Goal: Task Accomplishment & Management: Complete application form

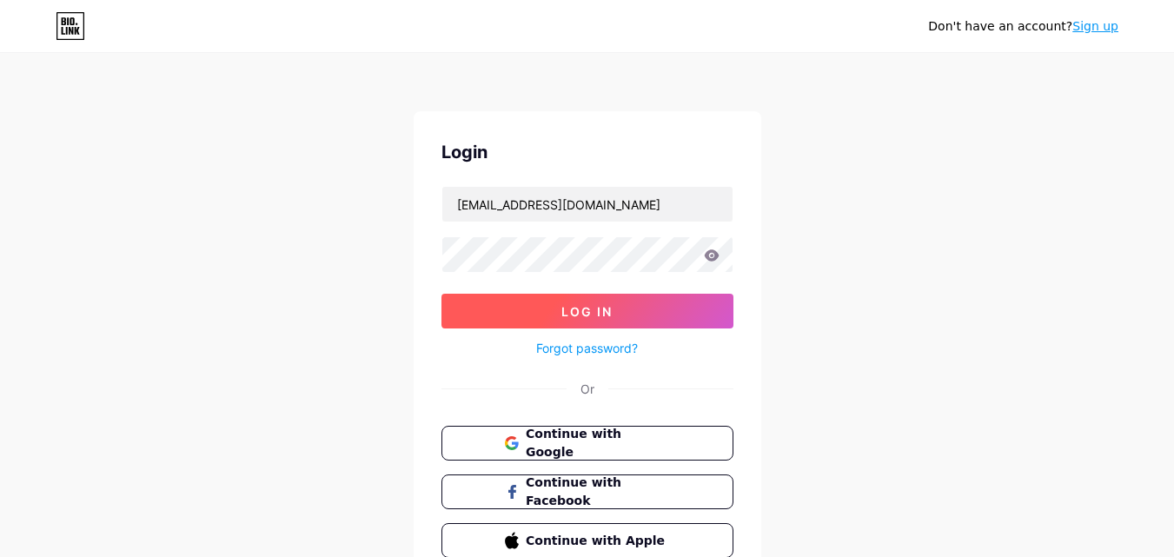
click at [612, 305] on button "Log In" at bounding box center [587, 311] width 292 height 35
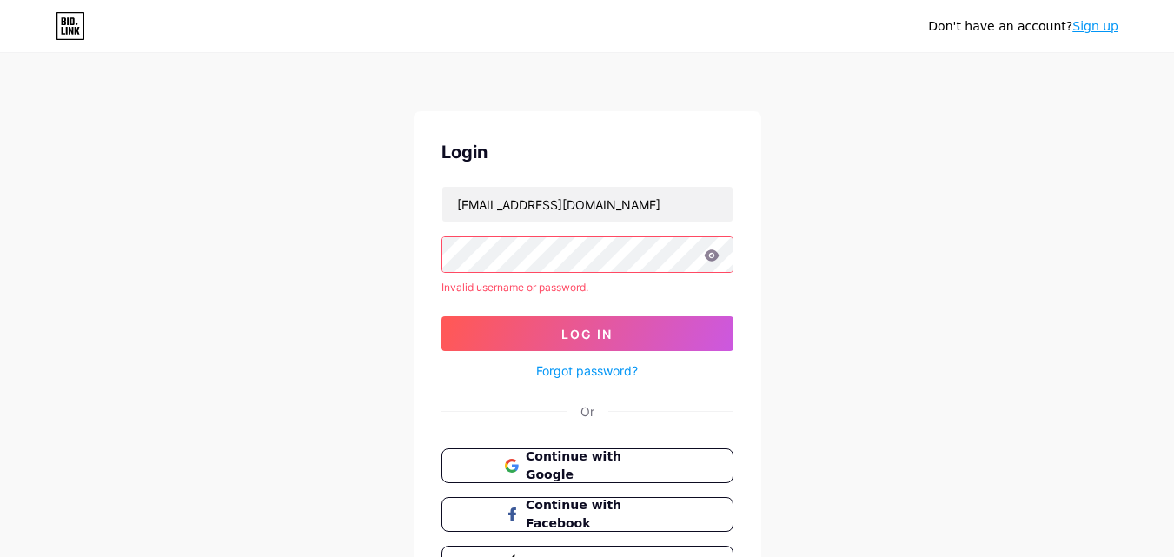
click at [1087, 30] on link "Sign up" at bounding box center [1095, 26] width 46 height 14
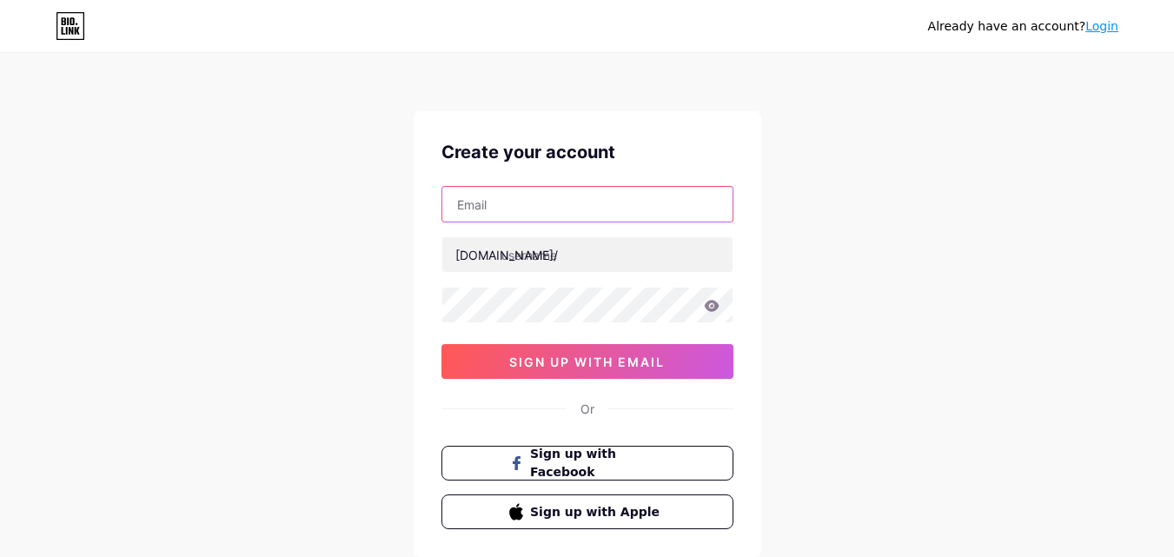
click at [586, 213] on input "text" at bounding box center [587, 204] width 290 height 35
type input "[EMAIL_ADDRESS][DOMAIN_NAME]"
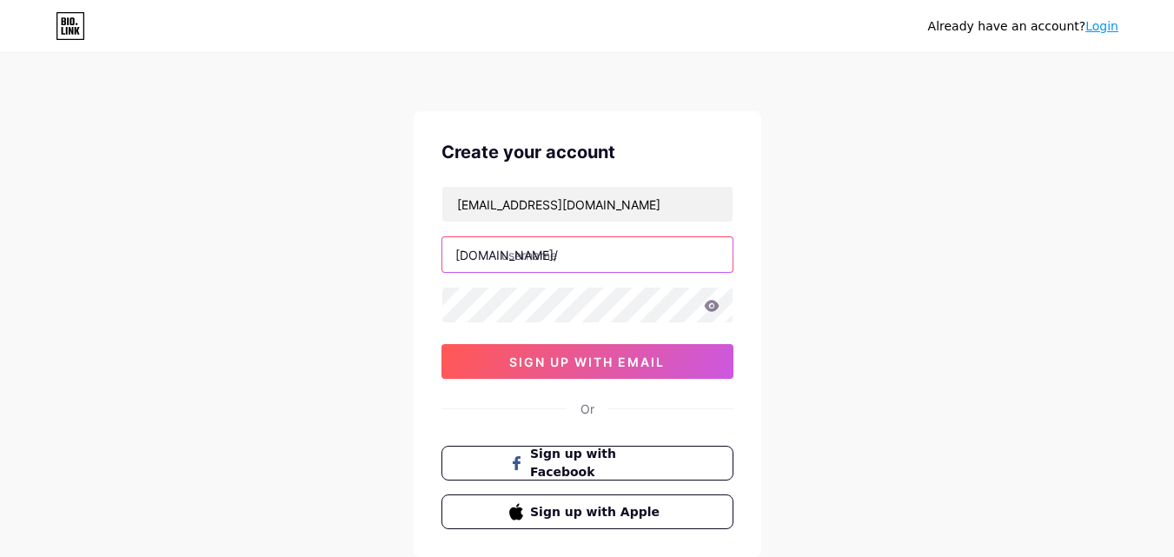
click at [571, 261] on input "text" at bounding box center [587, 254] width 290 height 35
paste input "k2mechanical"
type input "k2mechanical"
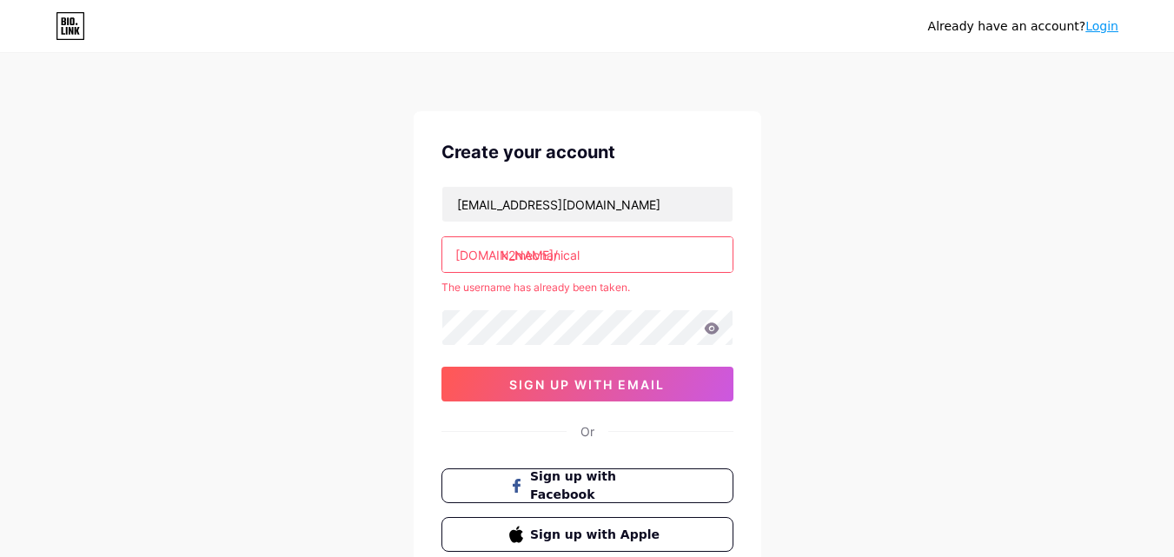
click at [705, 328] on icon at bounding box center [711, 327] width 15 height 11
click at [706, 329] on icon at bounding box center [711, 327] width 15 height 11
click at [711, 333] on icon at bounding box center [711, 327] width 15 height 11
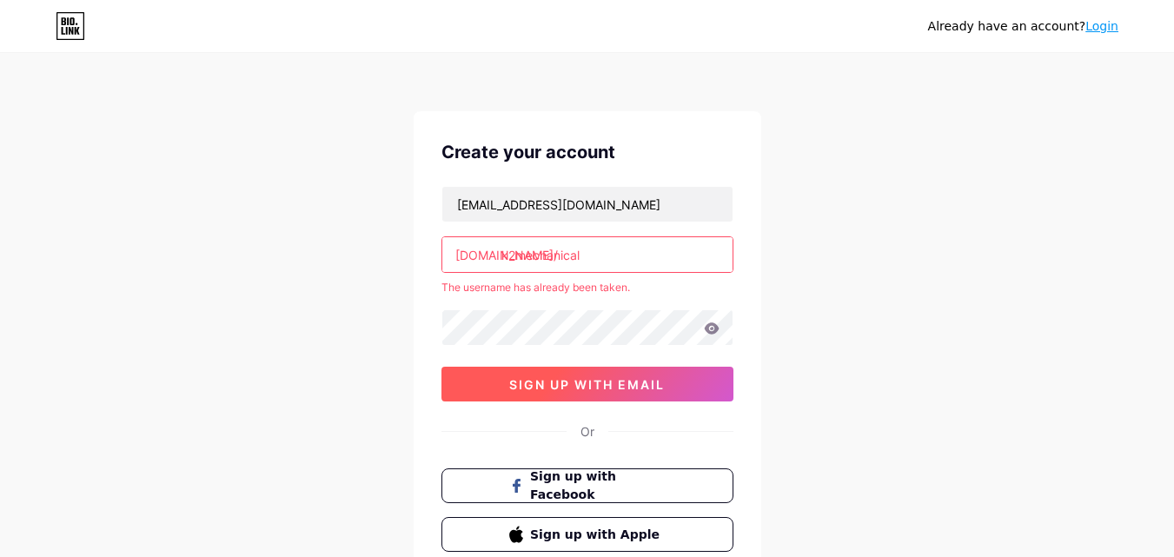
click at [574, 386] on span "sign up with email" at bounding box center [587, 384] width 156 height 15
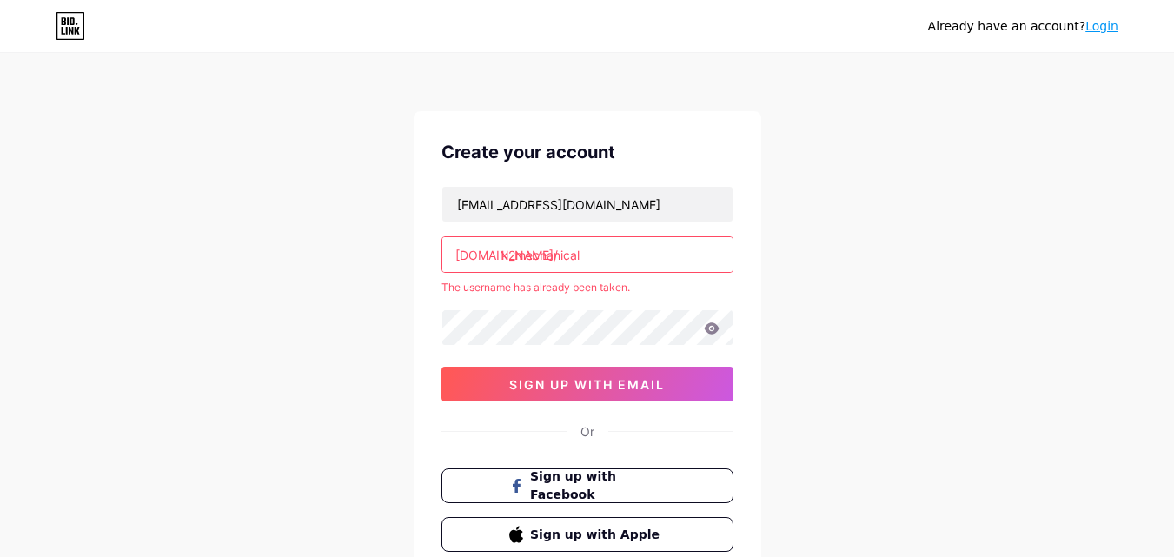
click at [1089, 33] on link "Login" at bounding box center [1101, 26] width 33 height 14
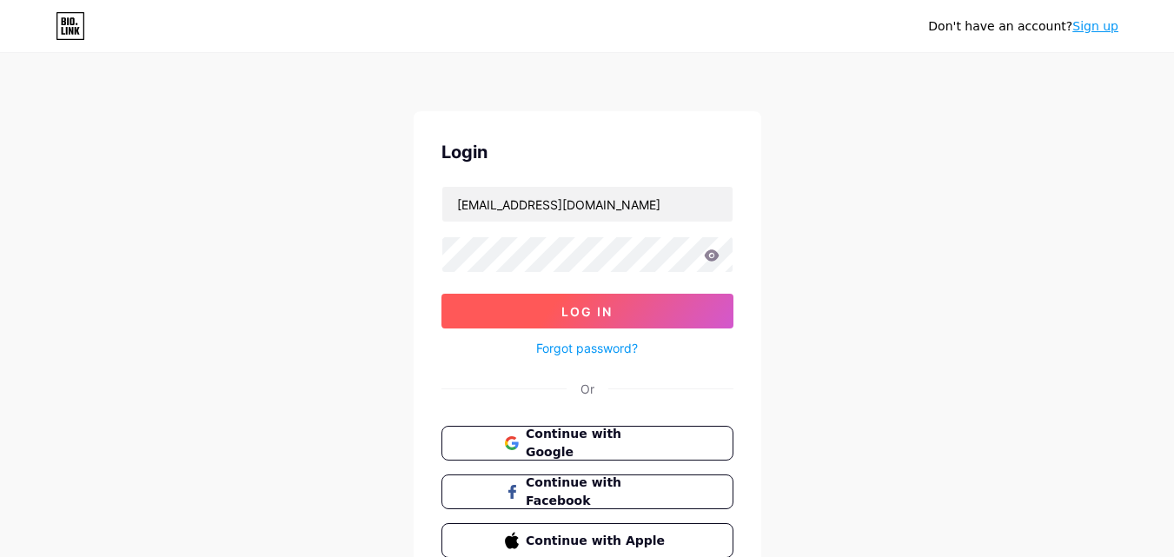
click at [599, 301] on button "Log In" at bounding box center [587, 311] width 292 height 35
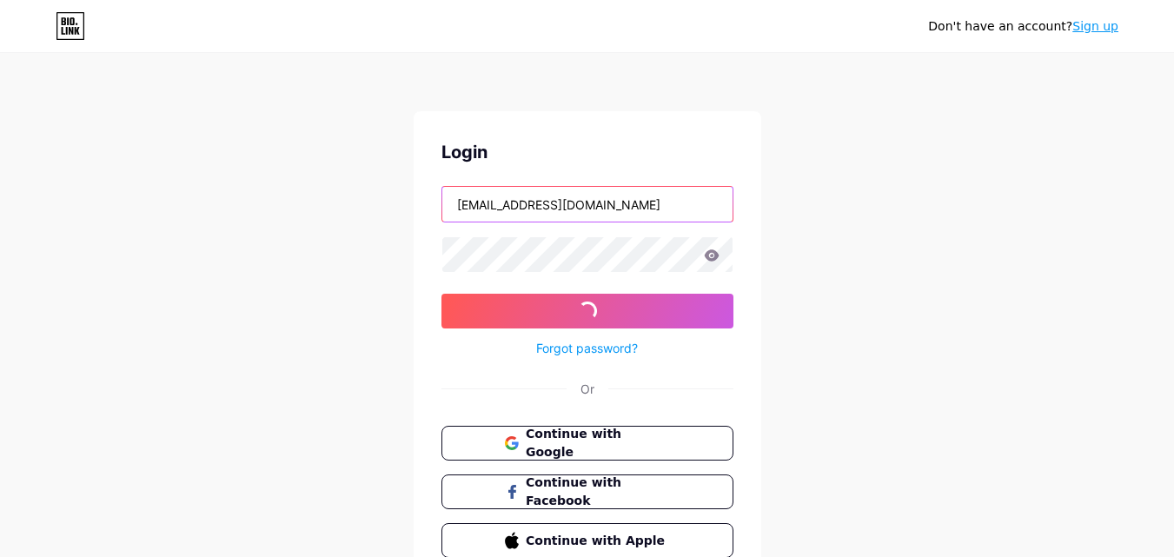
click at [628, 214] on input "[EMAIL_ADDRESS][DOMAIN_NAME]" at bounding box center [587, 204] width 290 height 35
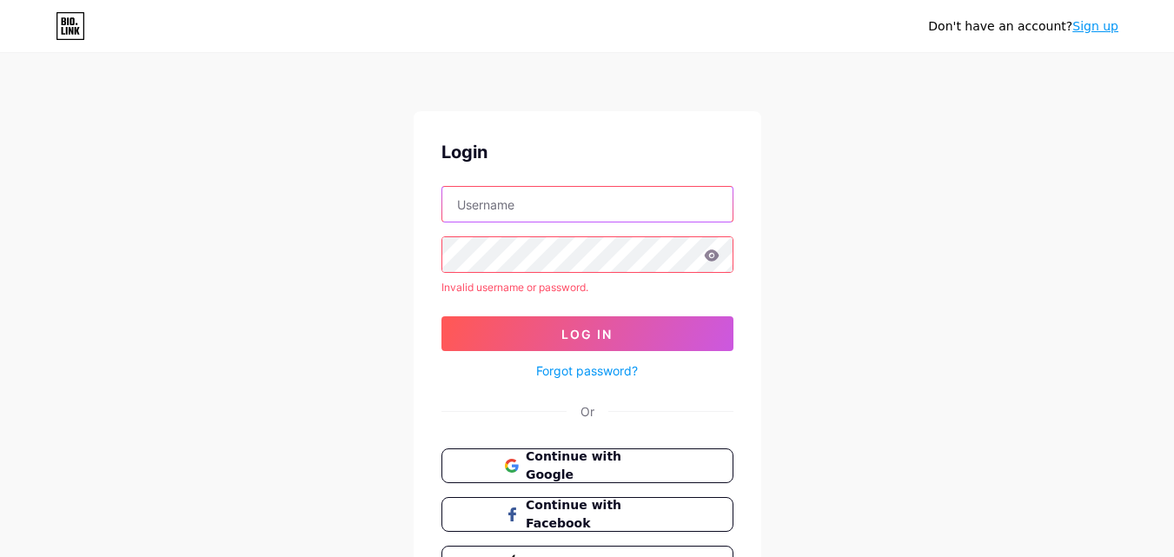
paste input "k2mechanical"
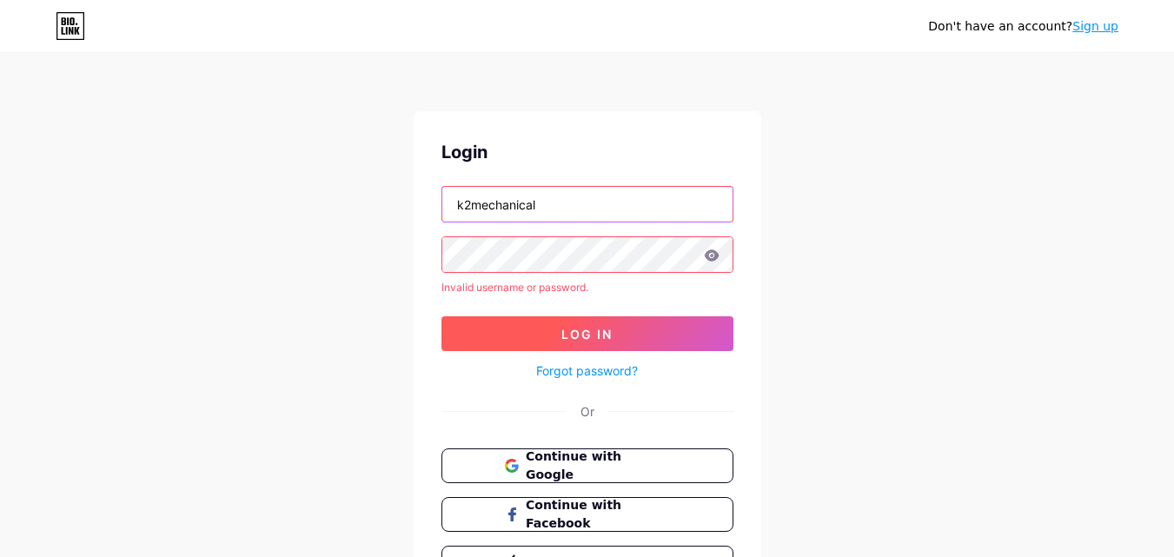
type input "k2mechanical"
click at [610, 335] on span "Log In" at bounding box center [586, 334] width 51 height 15
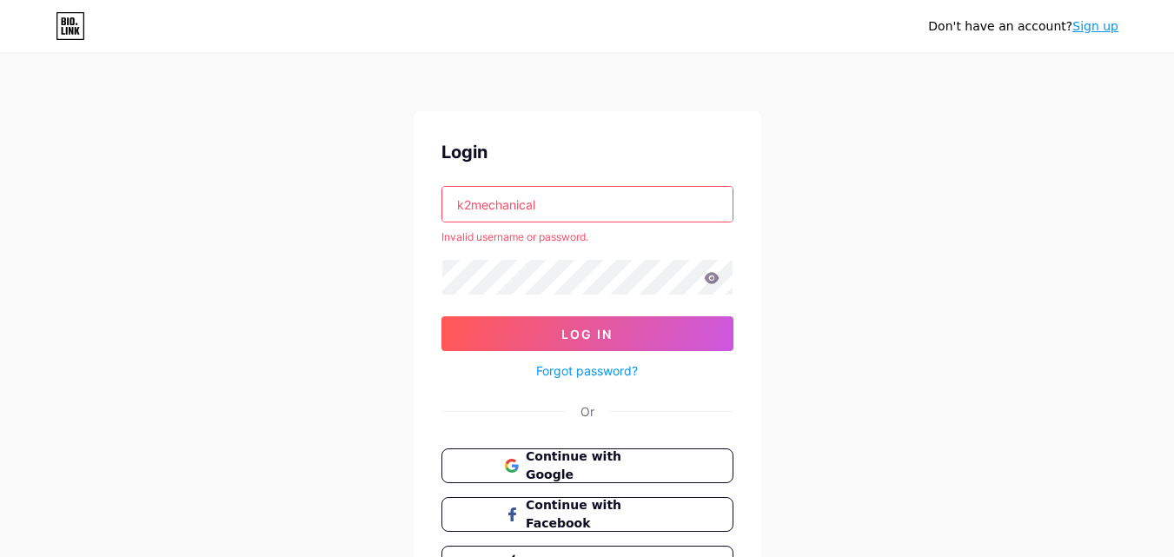
click at [1080, 25] on link "Sign up" at bounding box center [1095, 26] width 46 height 14
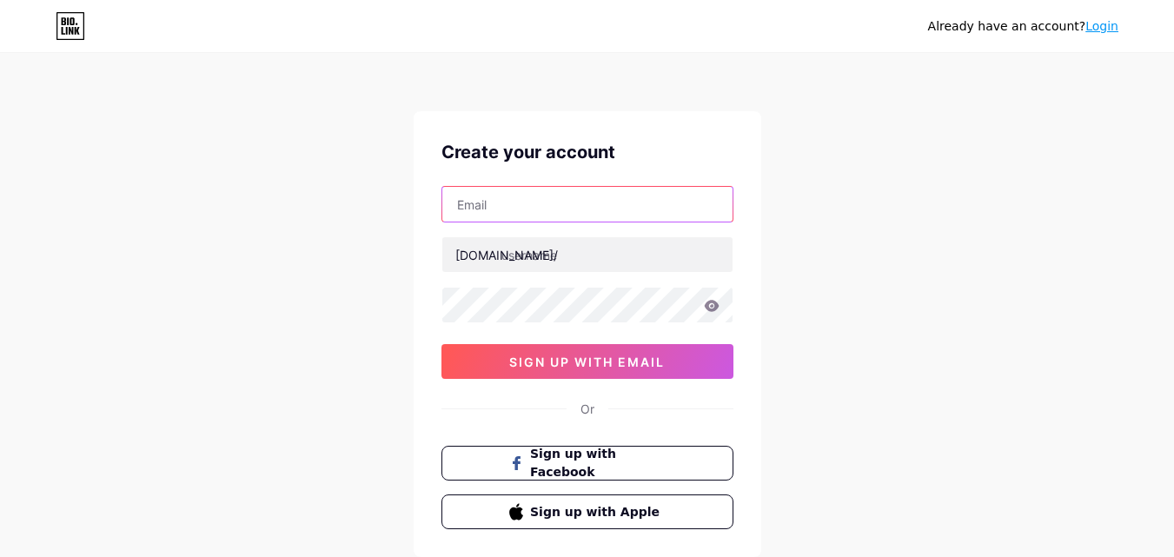
click at [505, 203] on input "text" at bounding box center [587, 204] width 290 height 35
type input "[EMAIL_ADDRESS][DOMAIN_NAME]"
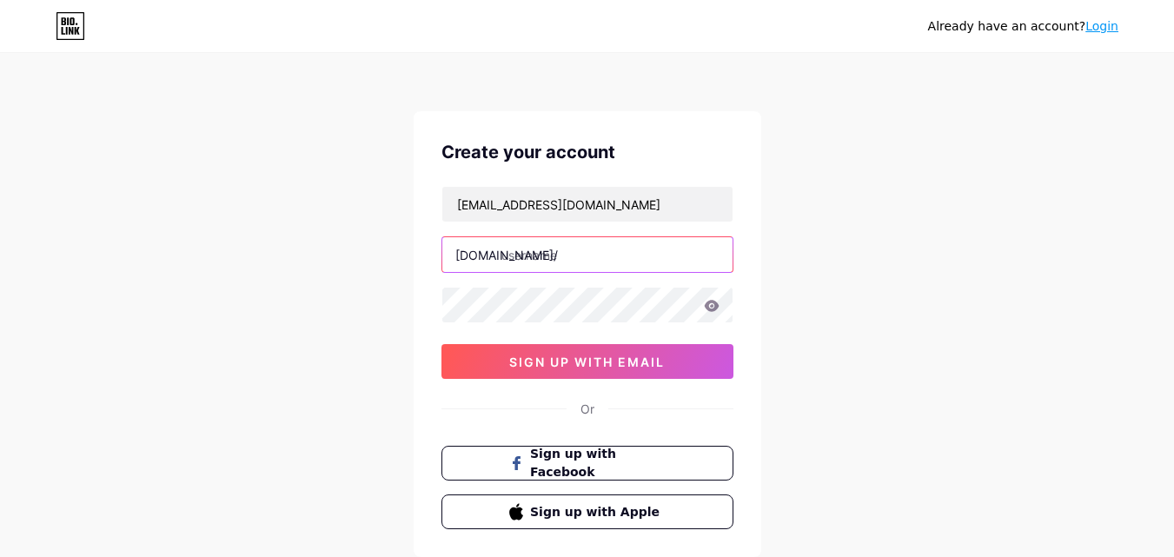
click at [538, 256] on input "text" at bounding box center [587, 254] width 290 height 35
paste input "k2mechanical"
type input "k2mechanical"
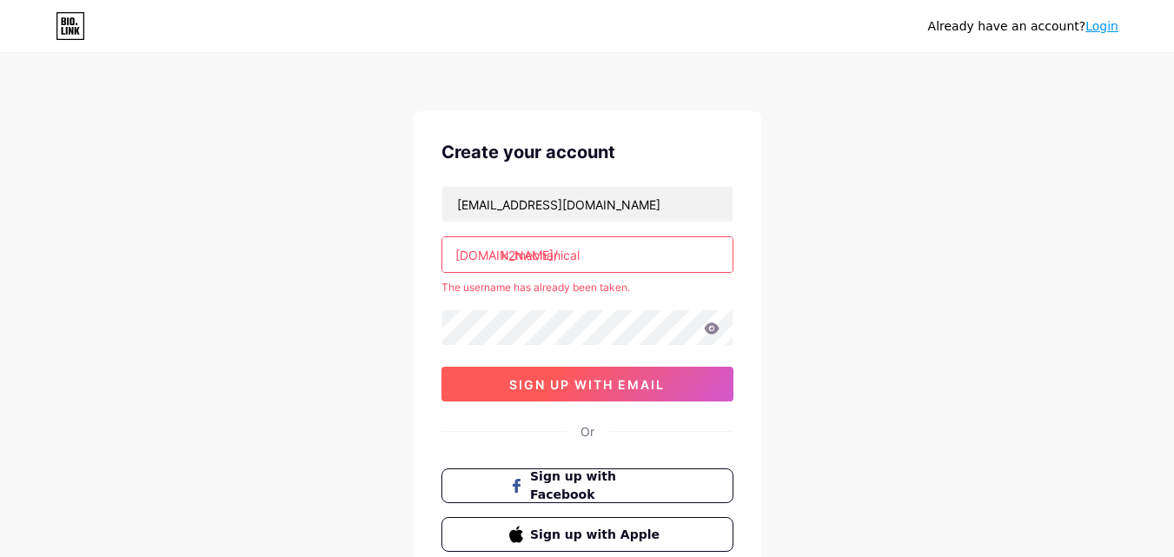
click at [640, 385] on span "sign up with email" at bounding box center [587, 384] width 156 height 15
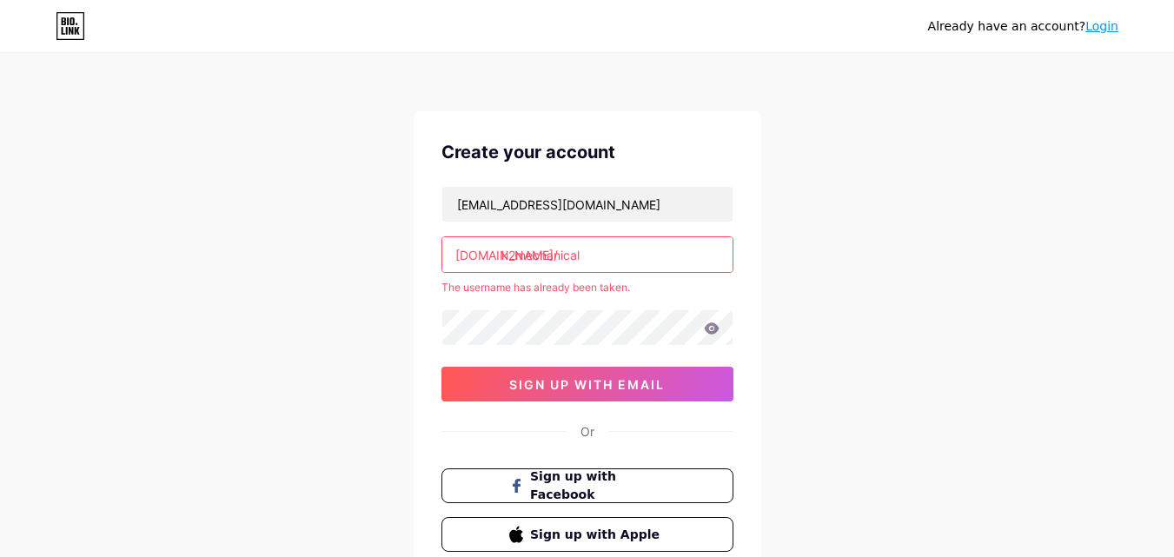
click at [539, 247] on input "k2mechanical" at bounding box center [587, 254] width 290 height 35
paste input "_"
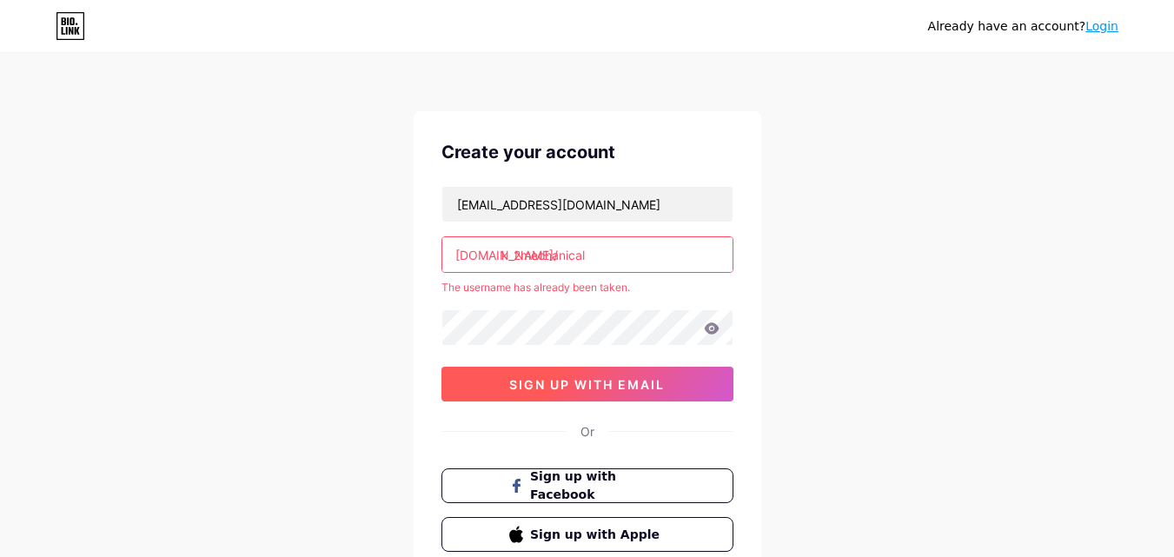
type input "k_2mechanical"
click at [567, 396] on button "sign up with email" at bounding box center [587, 384] width 292 height 35
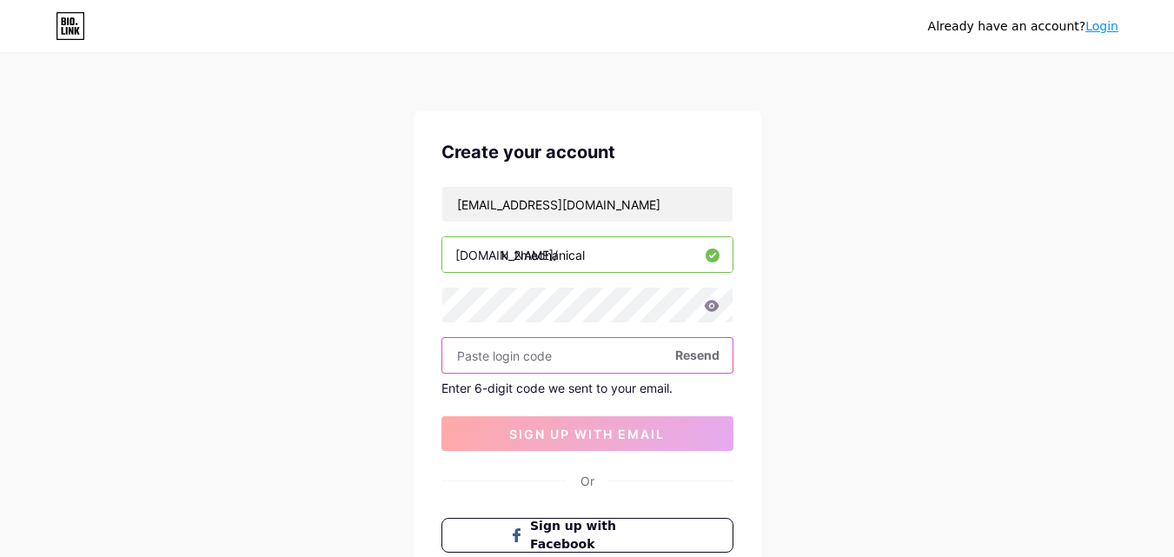
paste input "858278"
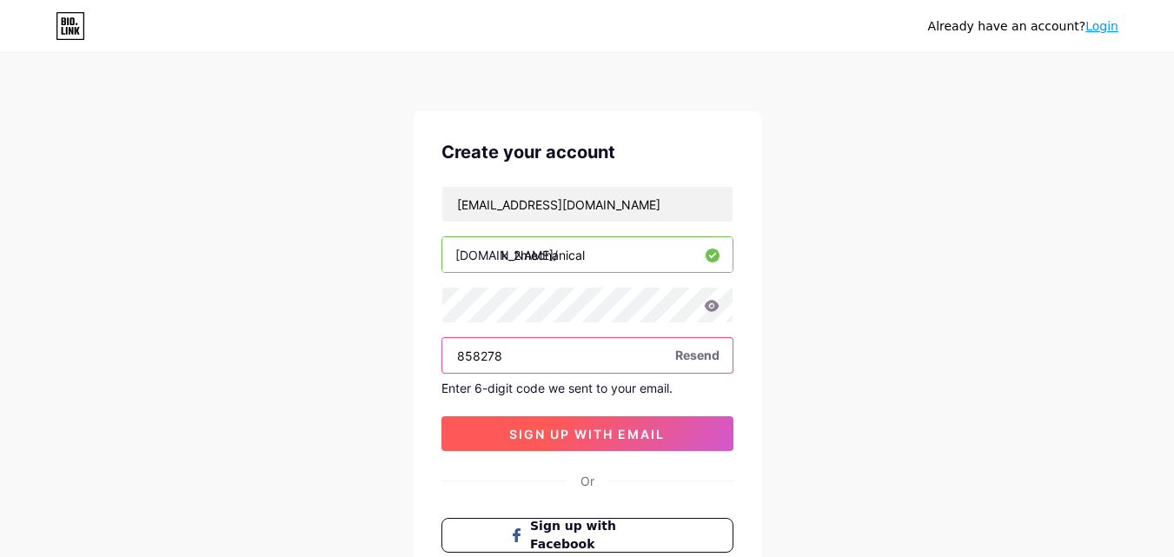
type input "858278"
click at [531, 422] on button "sign up with email" at bounding box center [587, 433] width 292 height 35
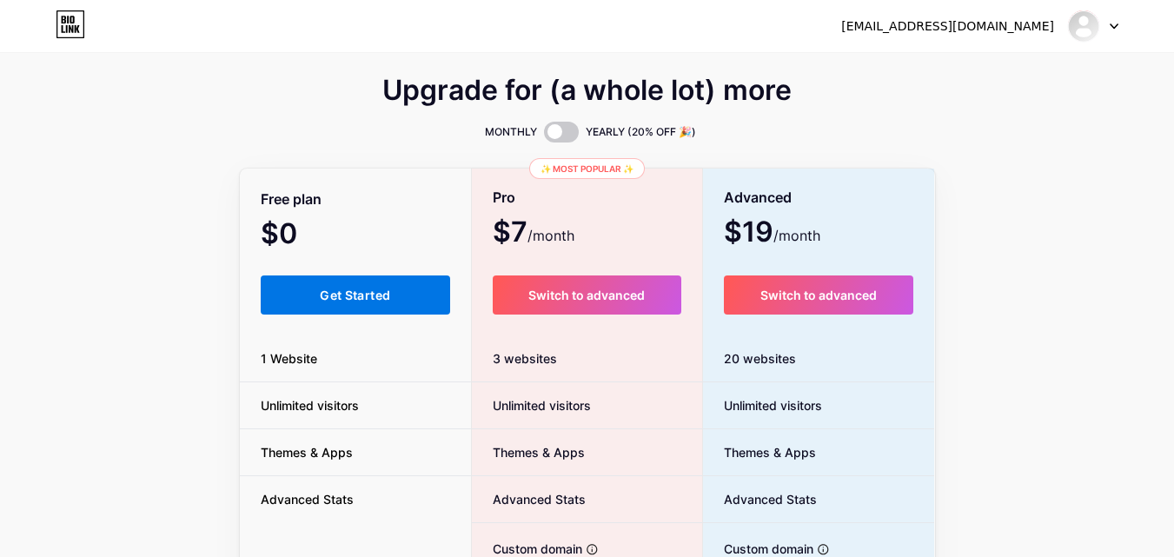
click at [352, 294] on span "Get Started" at bounding box center [355, 295] width 70 height 15
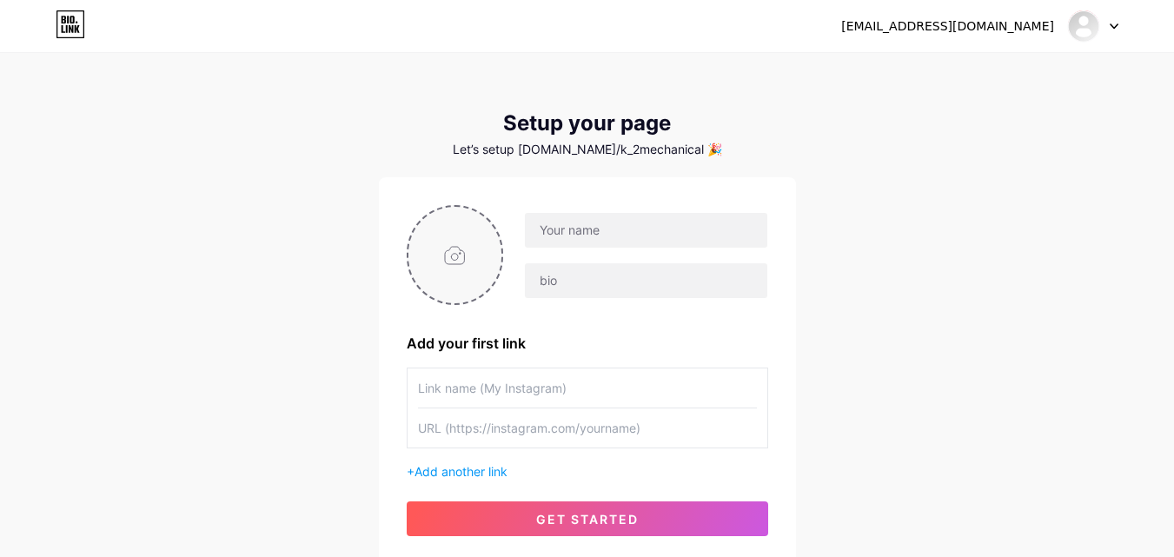
click at [424, 239] on input "file" at bounding box center [455, 255] width 94 height 96
type input "C:\fakepath\k2.jpg"
click at [712, 230] on input "text" at bounding box center [646, 230] width 242 height 35
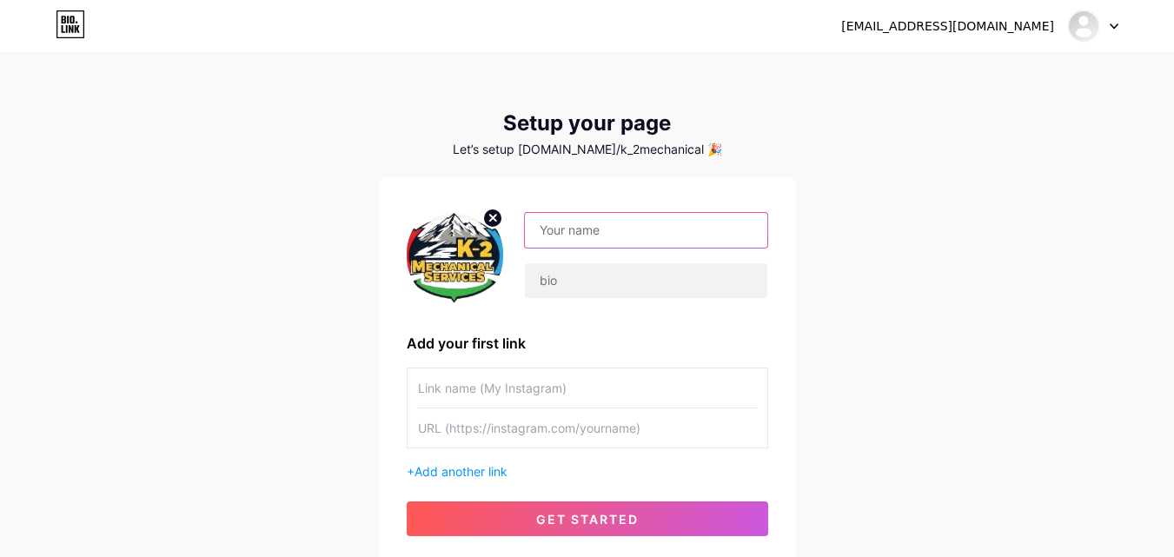
click at [576, 238] on input "text" at bounding box center [646, 230] width 242 height 35
paste input "HVAC Services [GEOGRAPHIC_DATA] – Furnace & AC Repair, Installation"
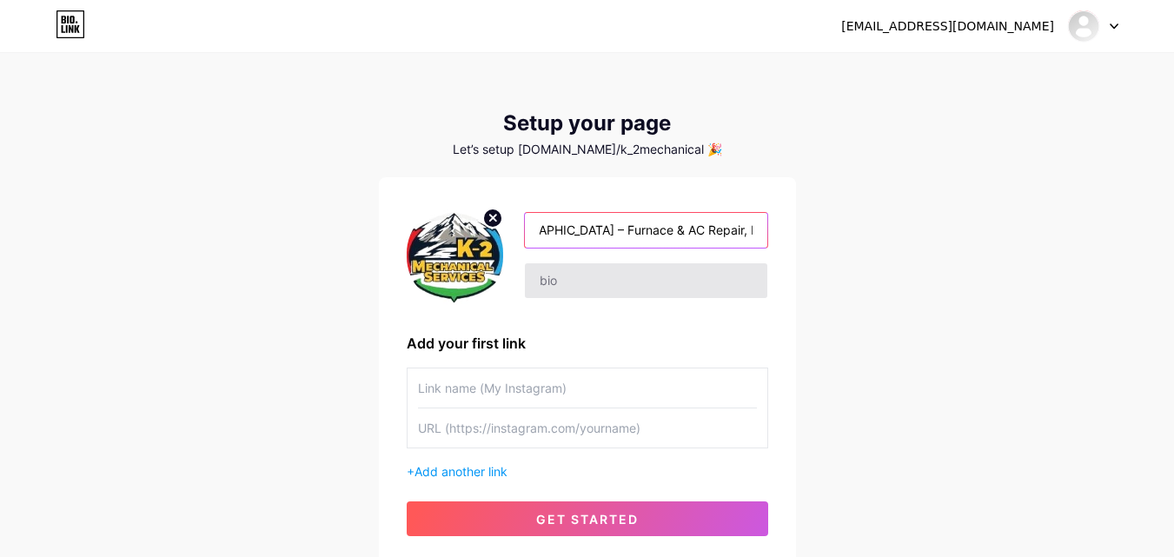
type input "HVAC Services [GEOGRAPHIC_DATA] – Furnace & AC Repair, Installation"
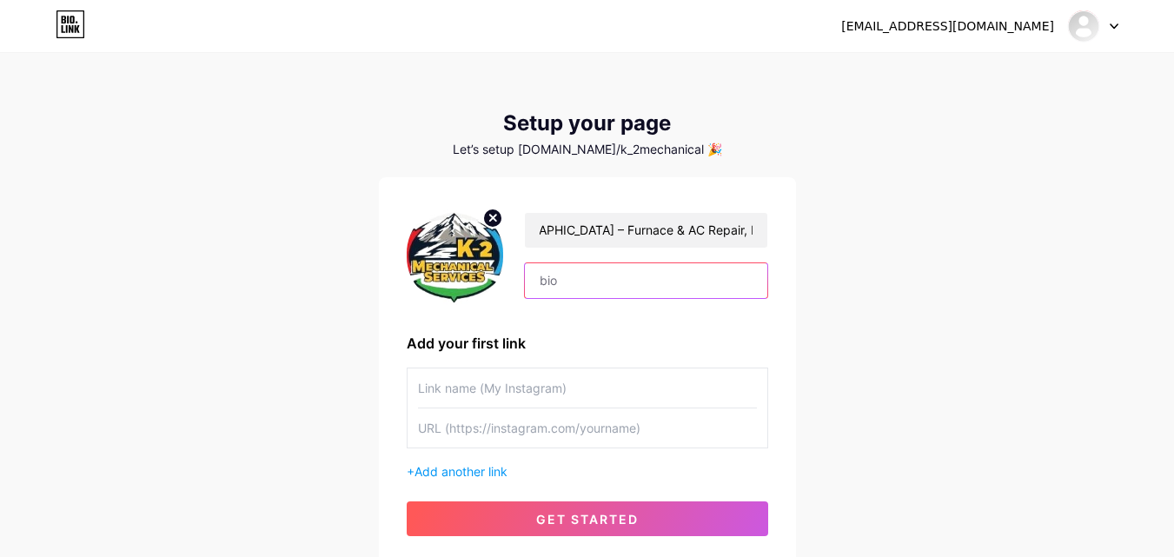
click at [607, 278] on input "text" at bounding box center [646, 280] width 242 height 35
paste input "K-2 Mechanical provides expert HVAC services in [GEOGRAPHIC_DATA], specializing…"
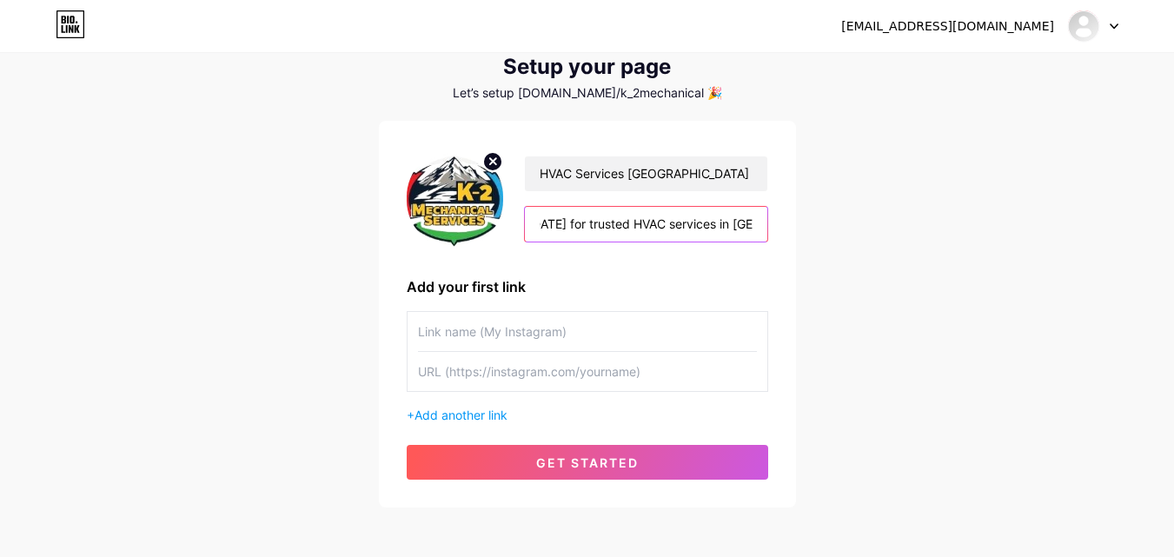
scroll to position [87, 0]
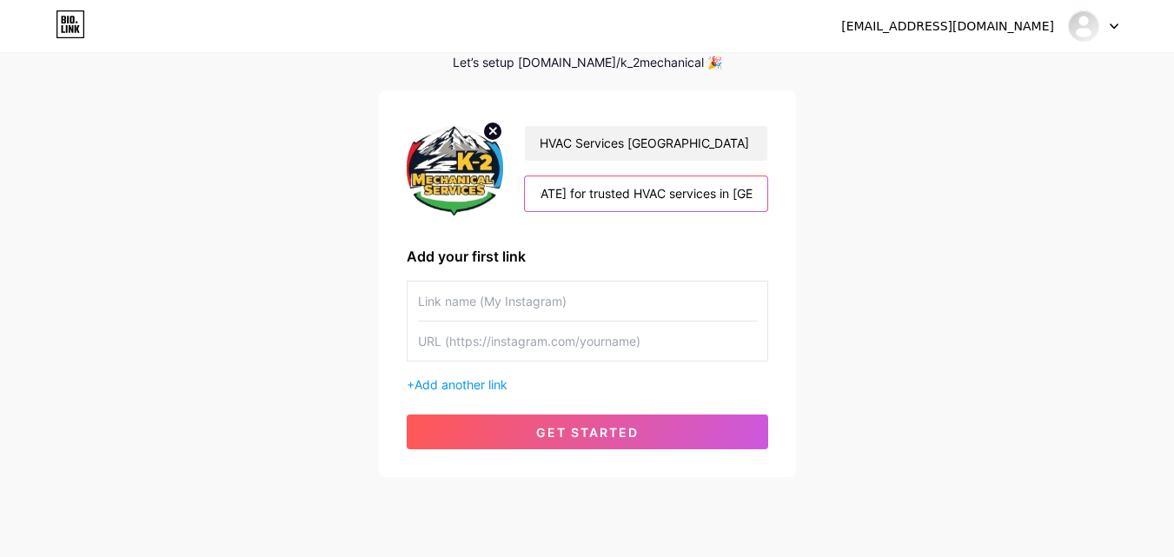
type input "K-2 Mechanical provides expert HVAC services in [GEOGRAPHIC_DATA], specializing…"
click at [546, 311] on input "text" at bounding box center [587, 300] width 339 height 39
paste input "[URL][DOMAIN_NAME]"
type input "[URL][DOMAIN_NAME]"
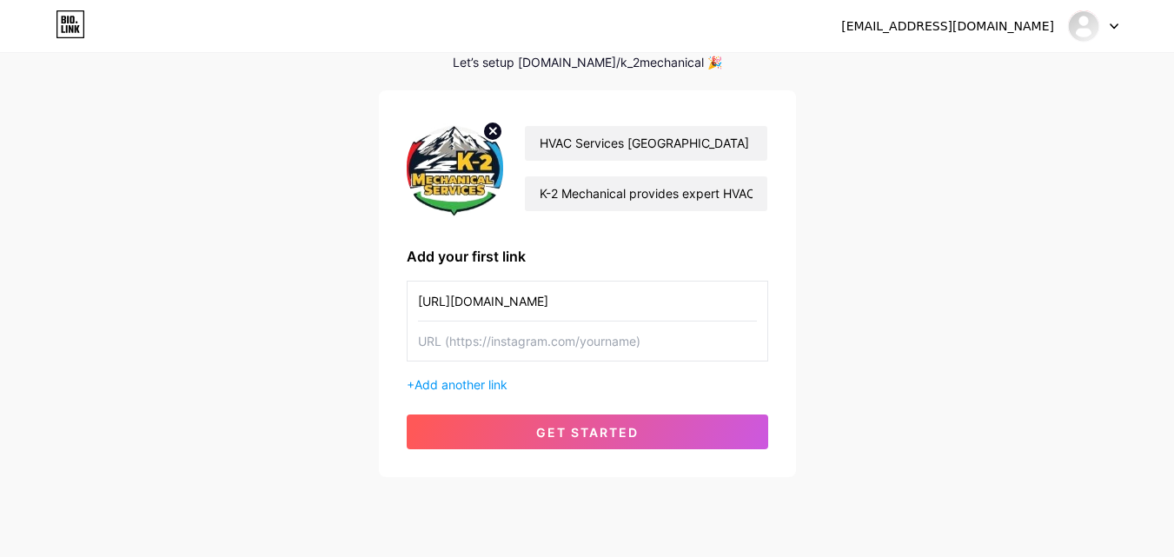
click at [474, 336] on input "text" at bounding box center [587, 340] width 339 height 39
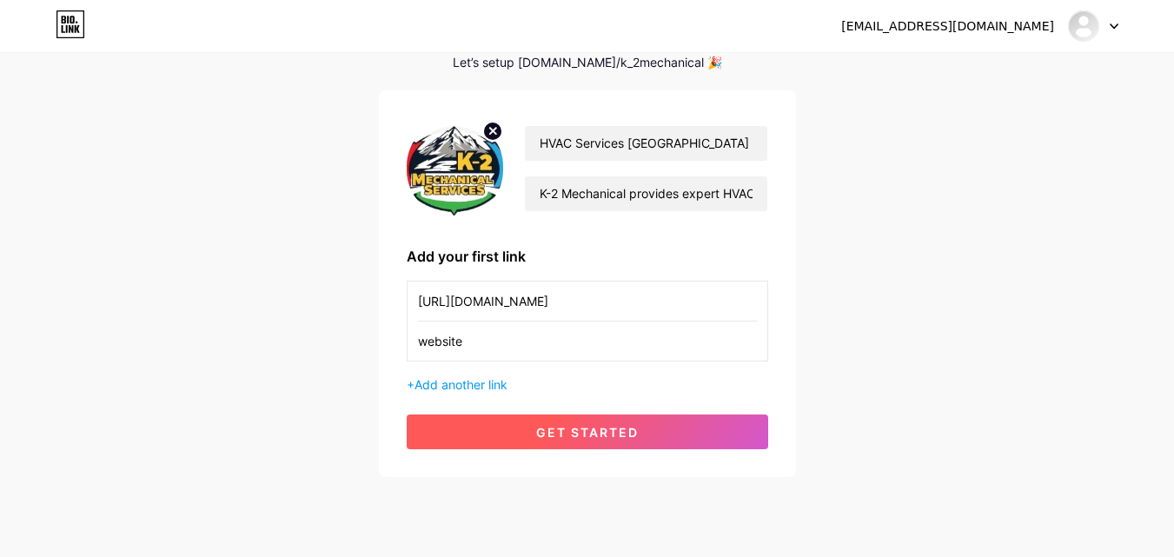
type input "website"
click at [556, 427] on span "get started" at bounding box center [587, 432] width 103 height 15
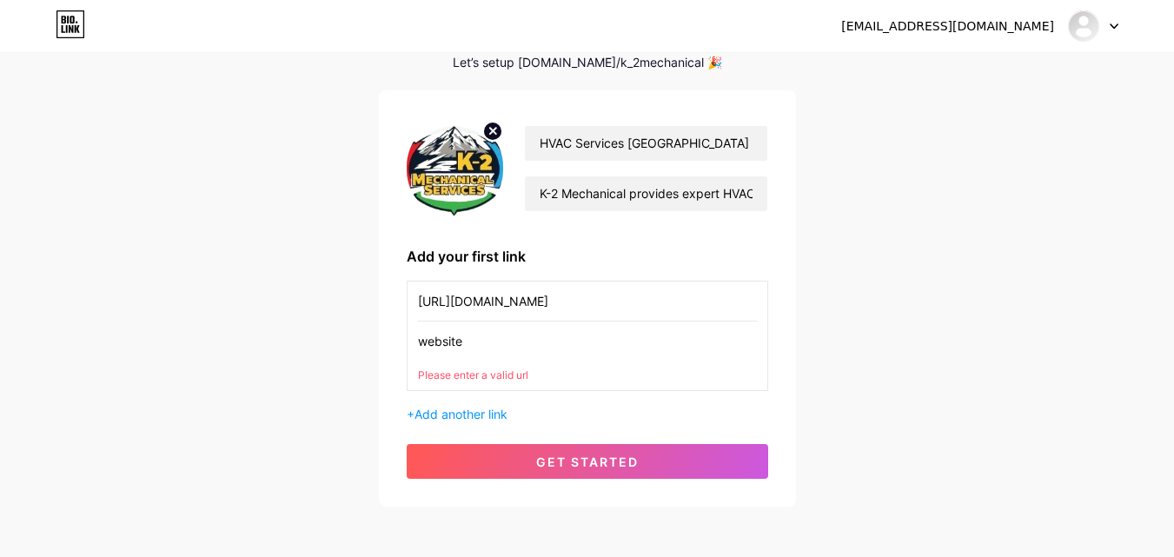
click at [465, 307] on input "[URL][DOMAIN_NAME]" at bounding box center [587, 300] width 339 height 39
click at [458, 355] on input "website" at bounding box center [587, 340] width 339 height 39
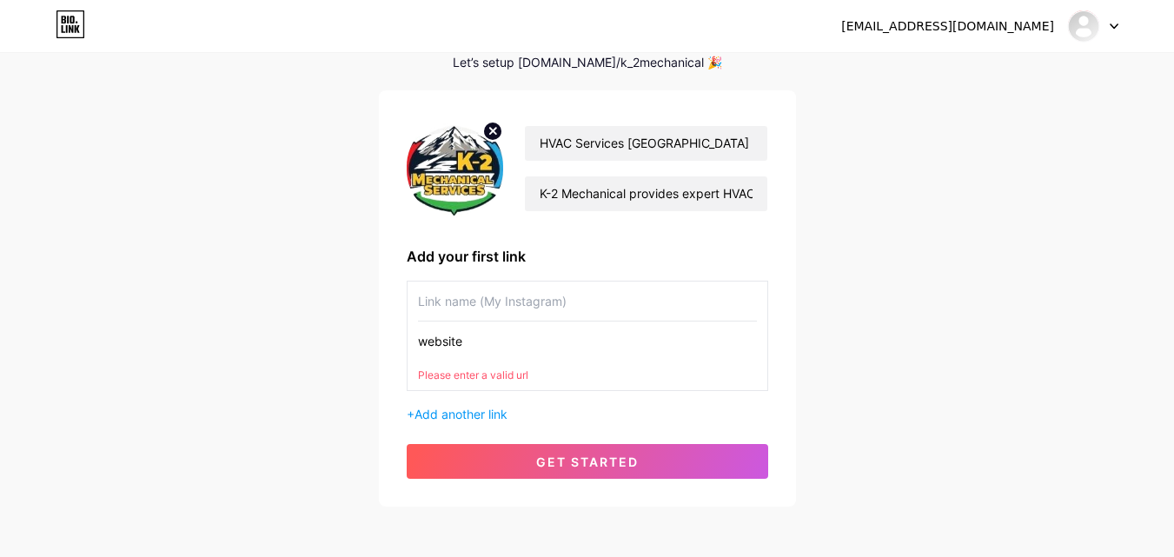
click at [458, 355] on input "website" at bounding box center [587, 340] width 339 height 39
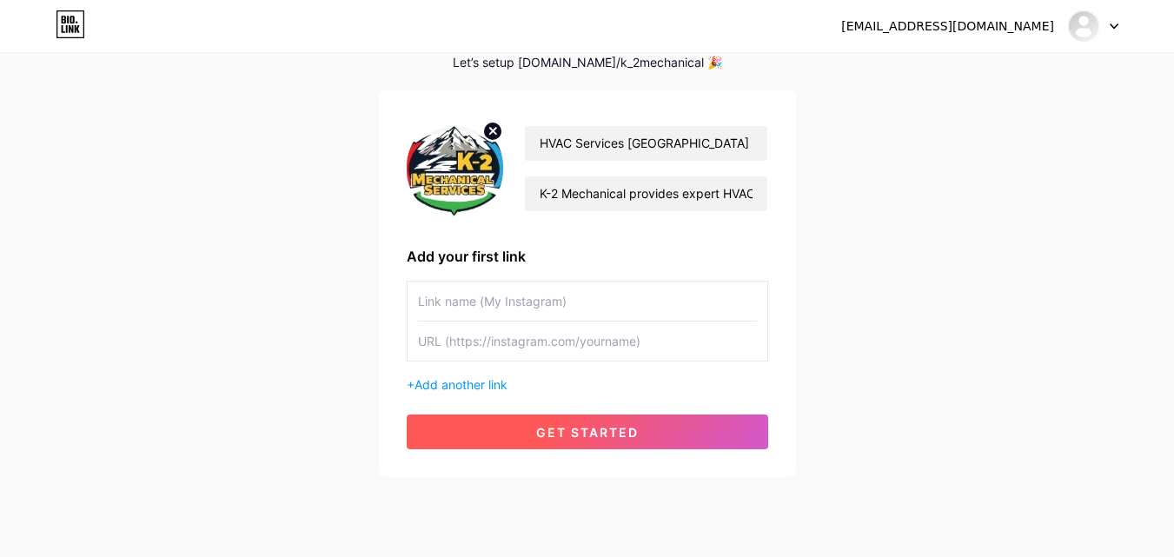
click at [662, 423] on button "get started" at bounding box center [587, 431] width 361 height 35
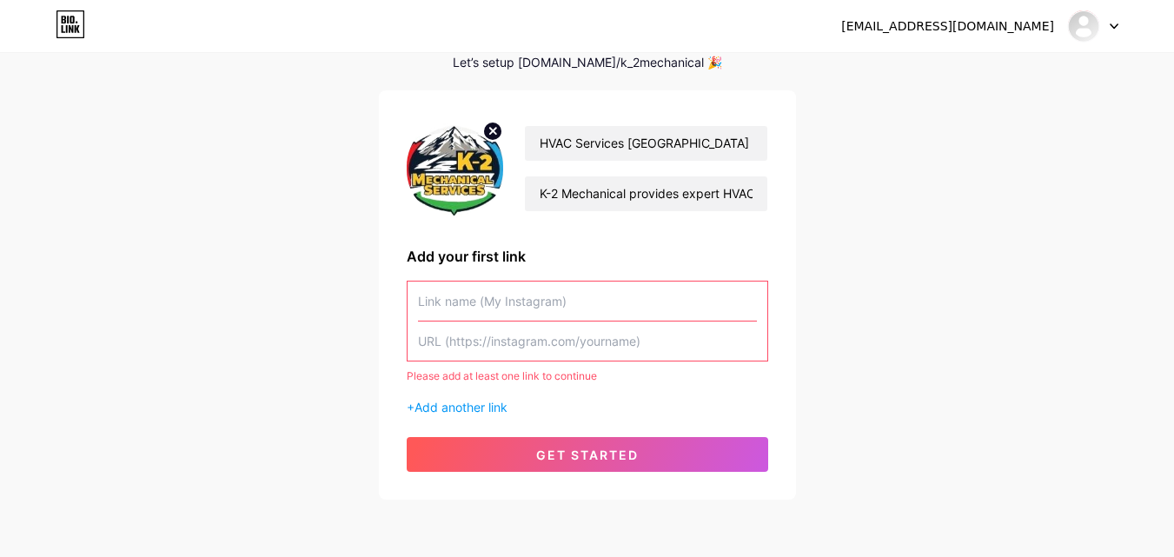
click at [539, 309] on input "text" at bounding box center [587, 300] width 339 height 39
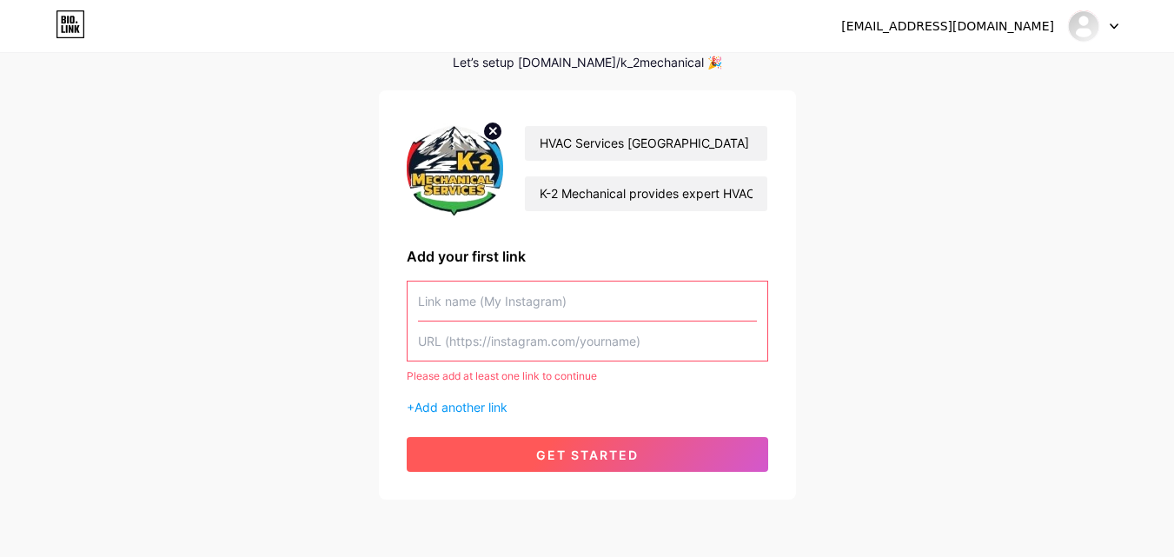
click at [573, 449] on span "get started" at bounding box center [587, 454] width 103 height 15
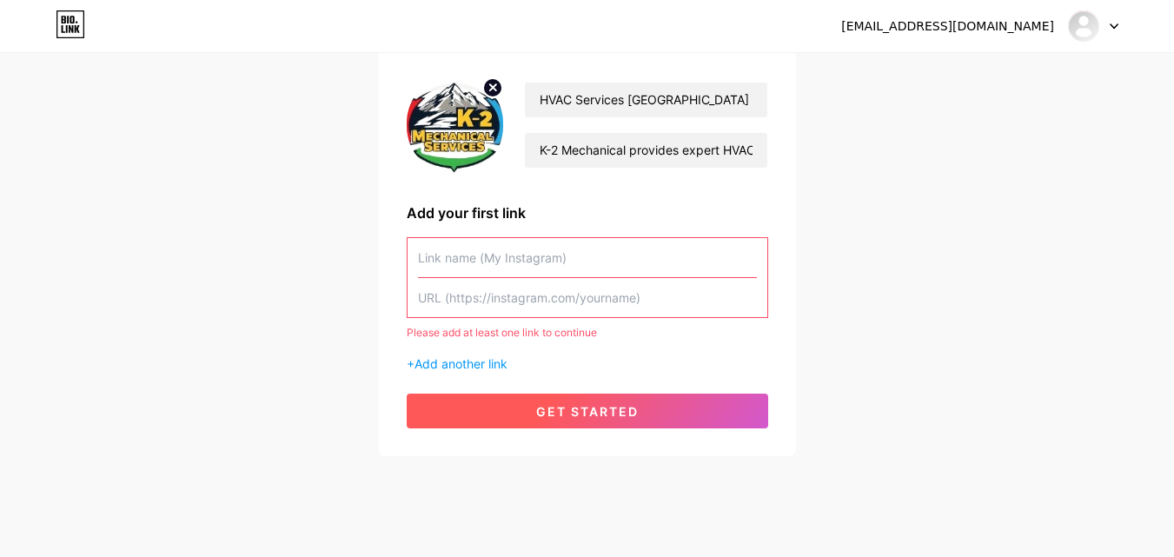
scroll to position [155, 0]
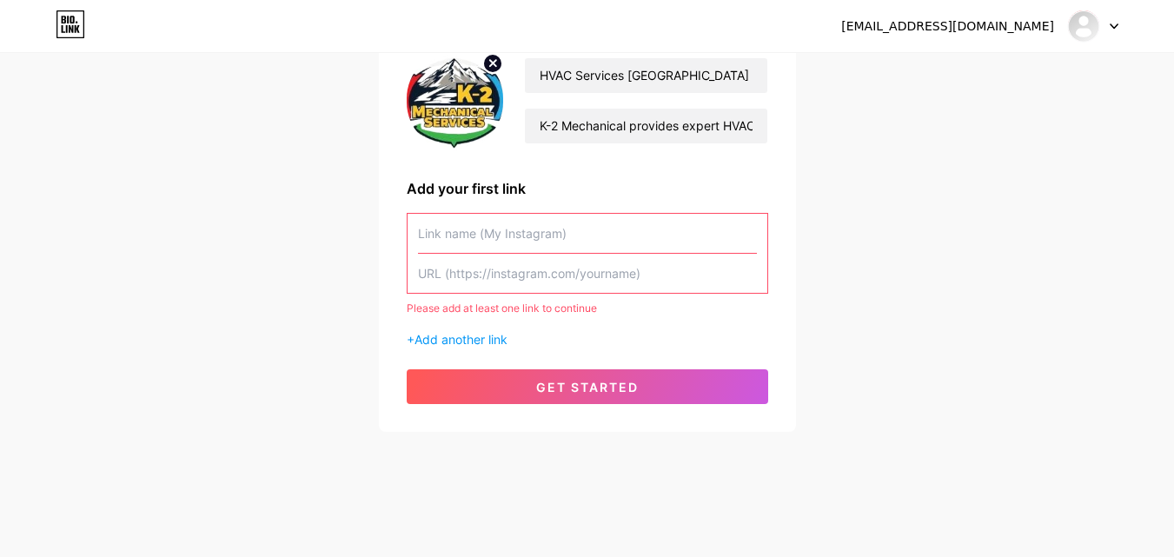
click at [499, 185] on div "Add your first link" at bounding box center [587, 188] width 361 height 21
click at [503, 228] on input "text" at bounding box center [587, 233] width 339 height 39
paste input "[URL][DOMAIN_NAME]"
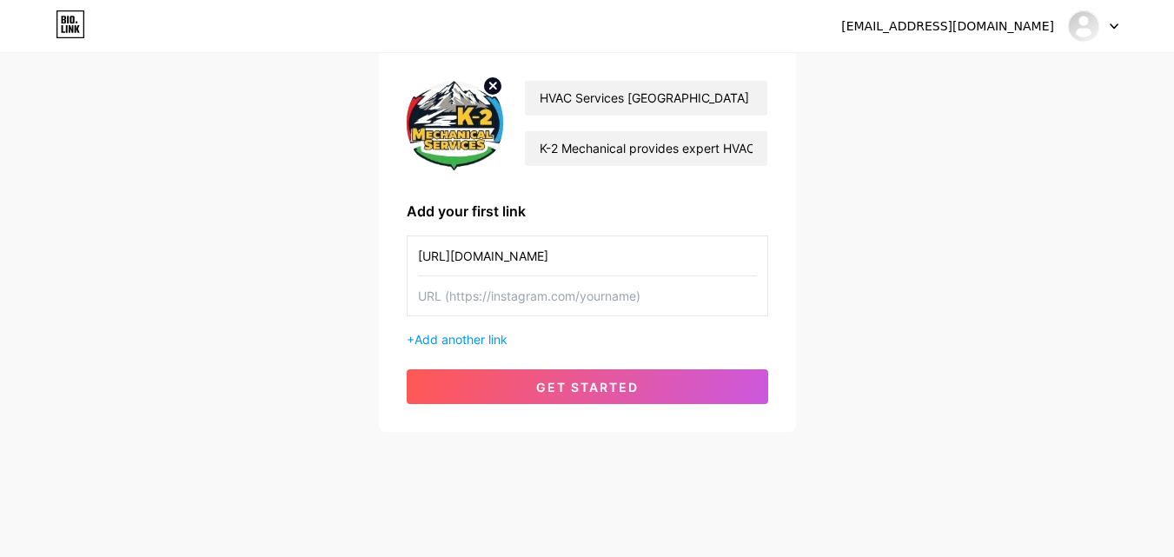
scroll to position [132, 0]
type input "[URL][DOMAIN_NAME]"
click at [551, 308] on input "text" at bounding box center [587, 295] width 339 height 39
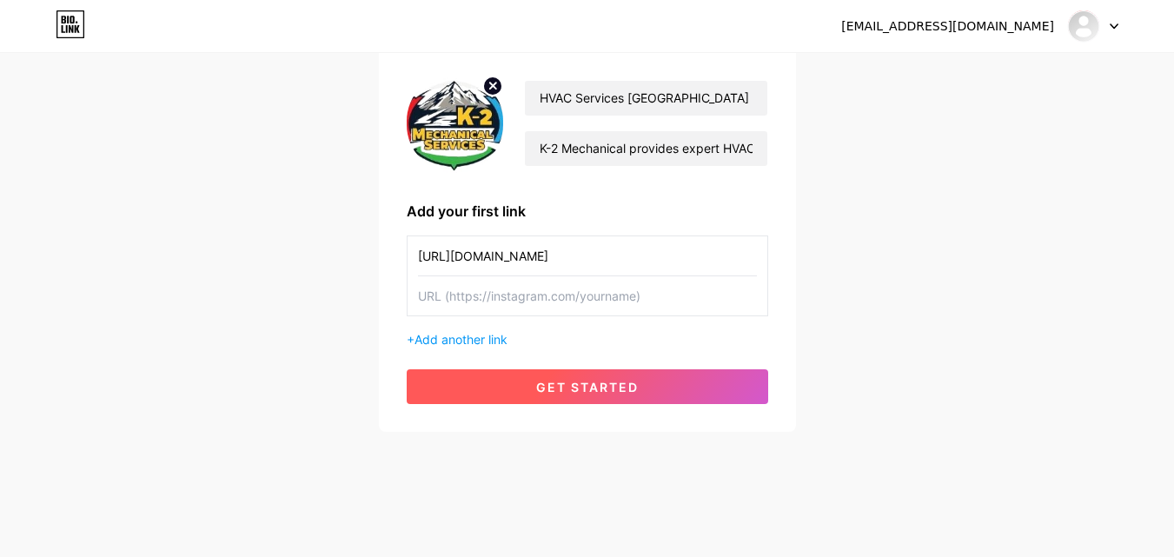
click at [563, 387] on span "get started" at bounding box center [587, 387] width 103 height 15
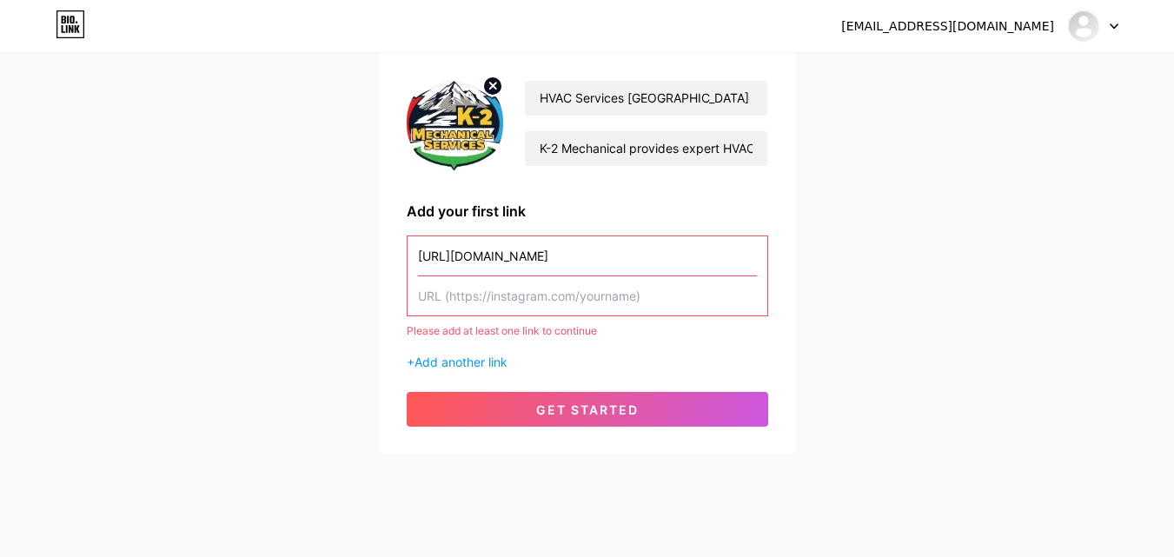
click at [520, 306] on input "text" at bounding box center [587, 295] width 339 height 39
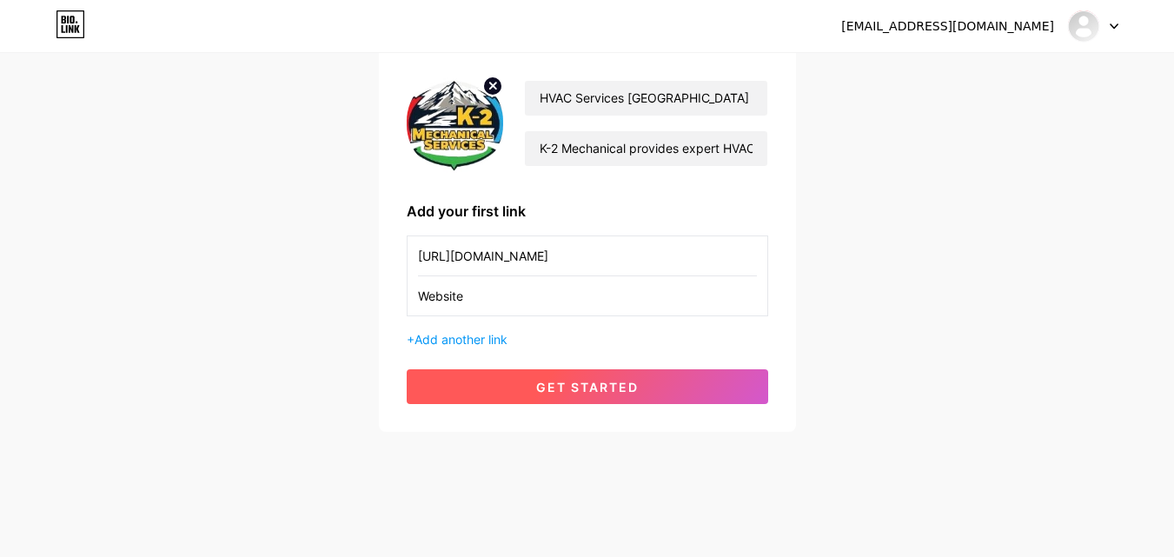
type input "Website"
click at [549, 372] on button "get started" at bounding box center [587, 386] width 361 height 35
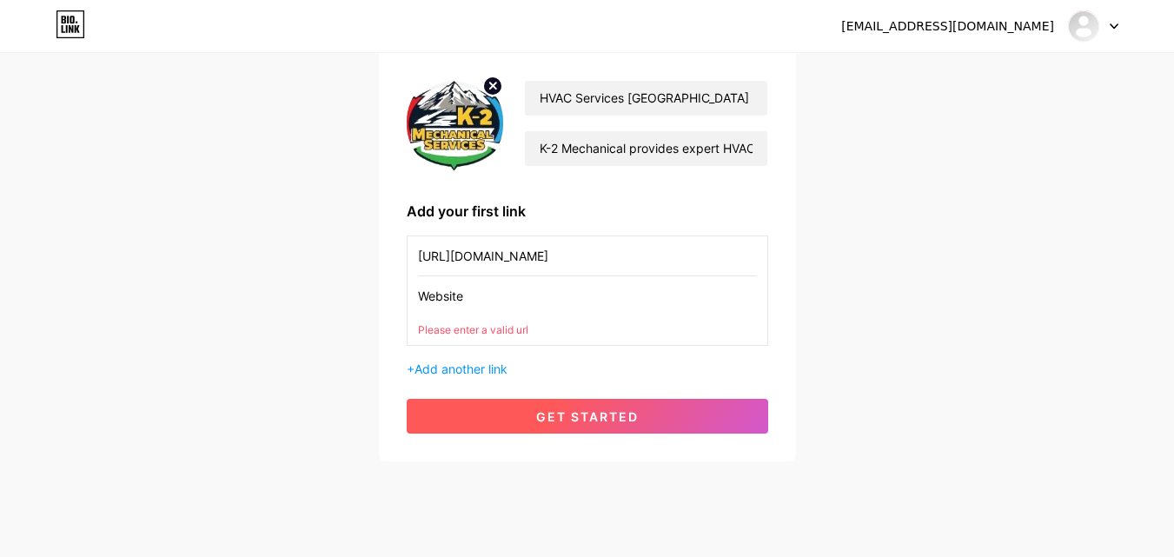
click at [574, 416] on span "get started" at bounding box center [587, 416] width 103 height 15
click at [555, 413] on span "get started" at bounding box center [587, 416] width 103 height 15
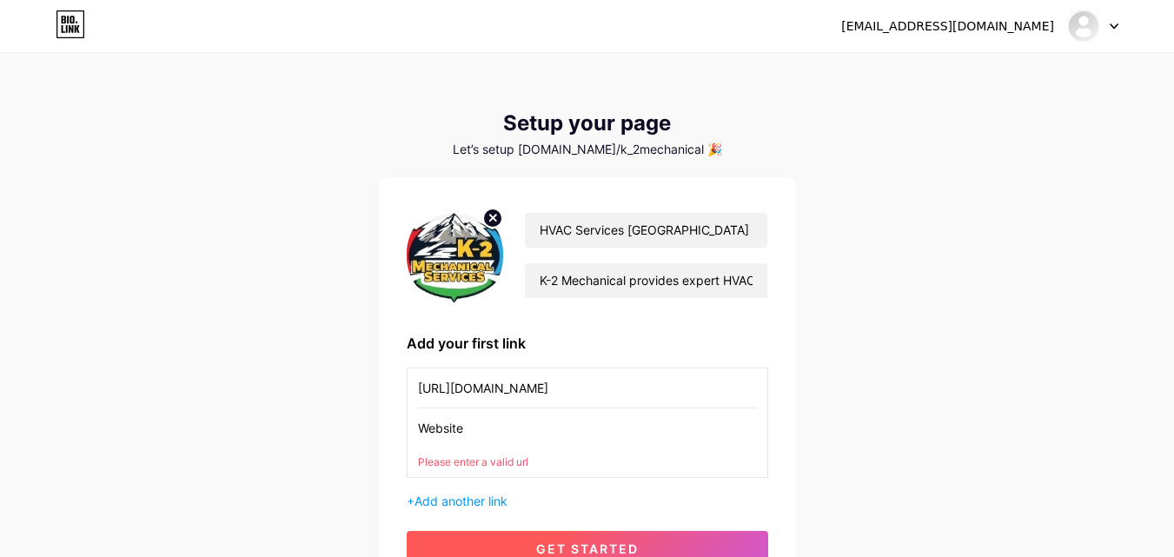
scroll to position [87, 0]
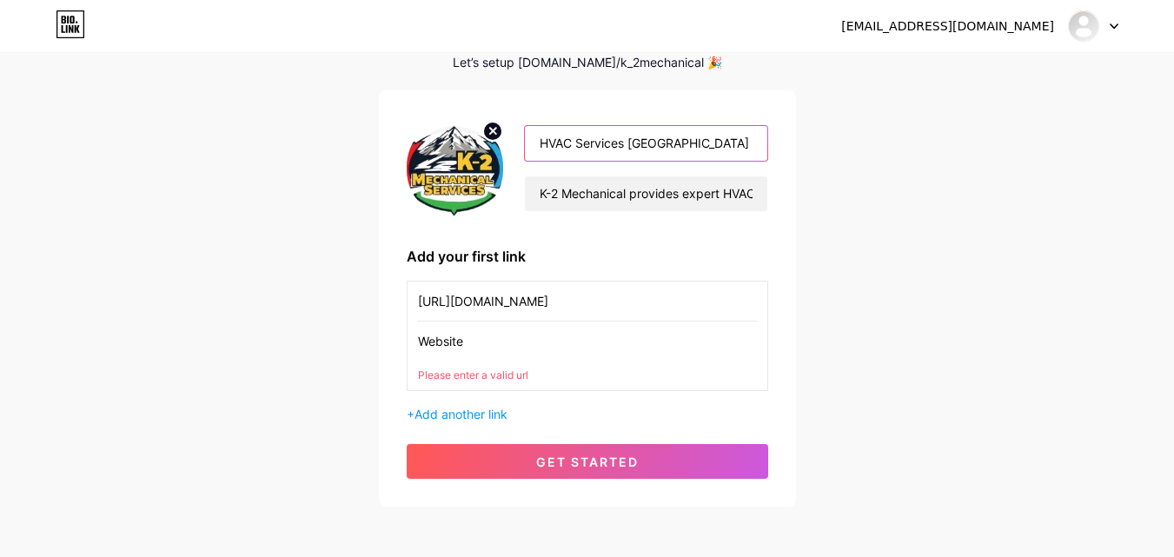
click at [720, 148] on input "HVAC Services [GEOGRAPHIC_DATA] – Furnace & AC Repair, Installation" at bounding box center [646, 143] width 242 height 35
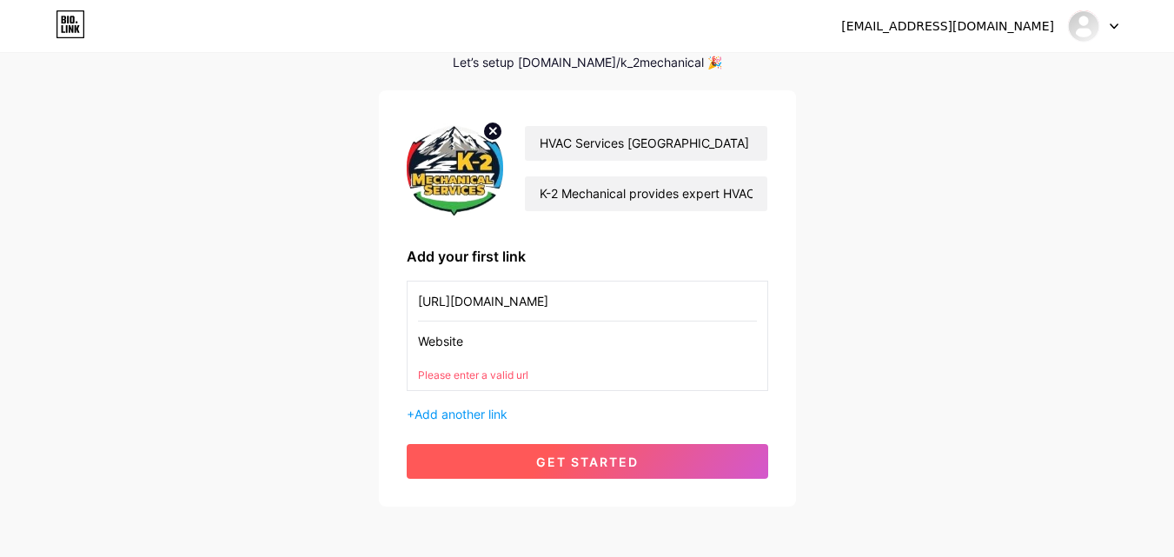
click at [546, 452] on button "get started" at bounding box center [587, 461] width 361 height 35
click at [544, 453] on button "get started" at bounding box center [587, 461] width 361 height 35
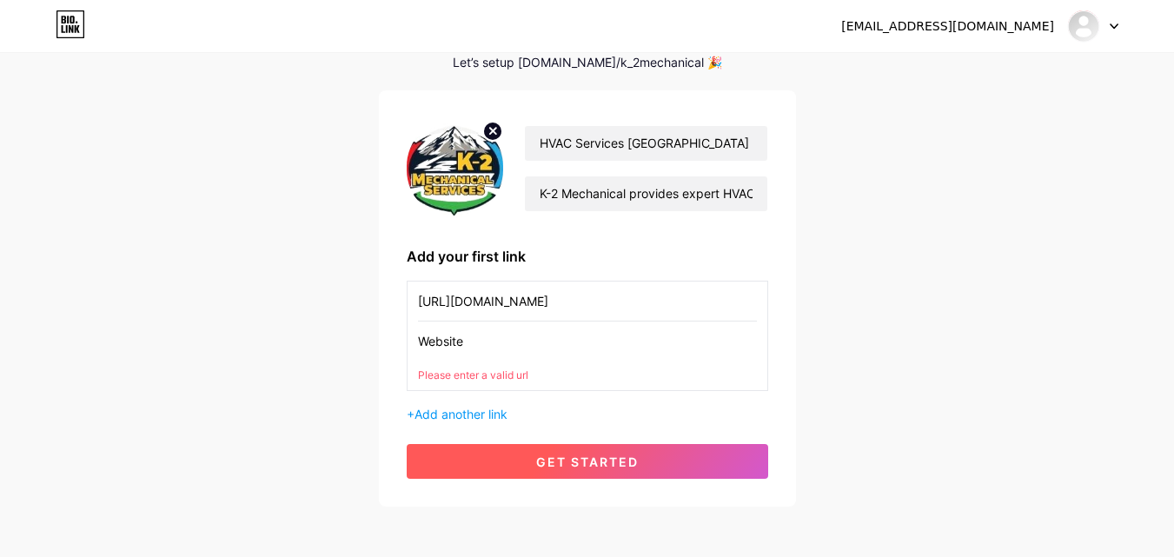
click at [544, 453] on button "get started" at bounding box center [587, 461] width 361 height 35
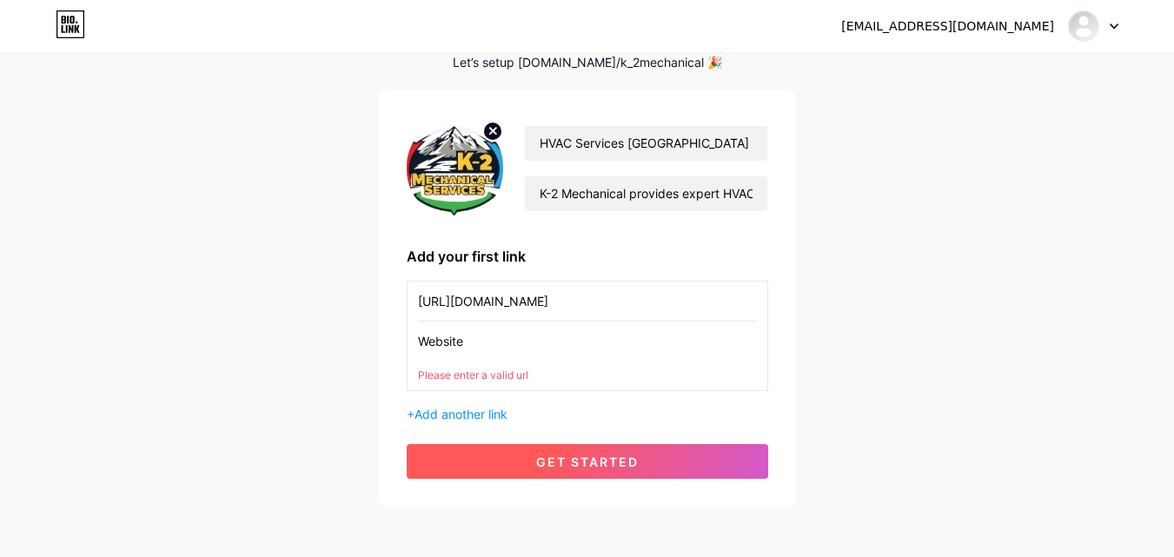
click at [544, 453] on button "get started" at bounding box center [587, 461] width 361 height 35
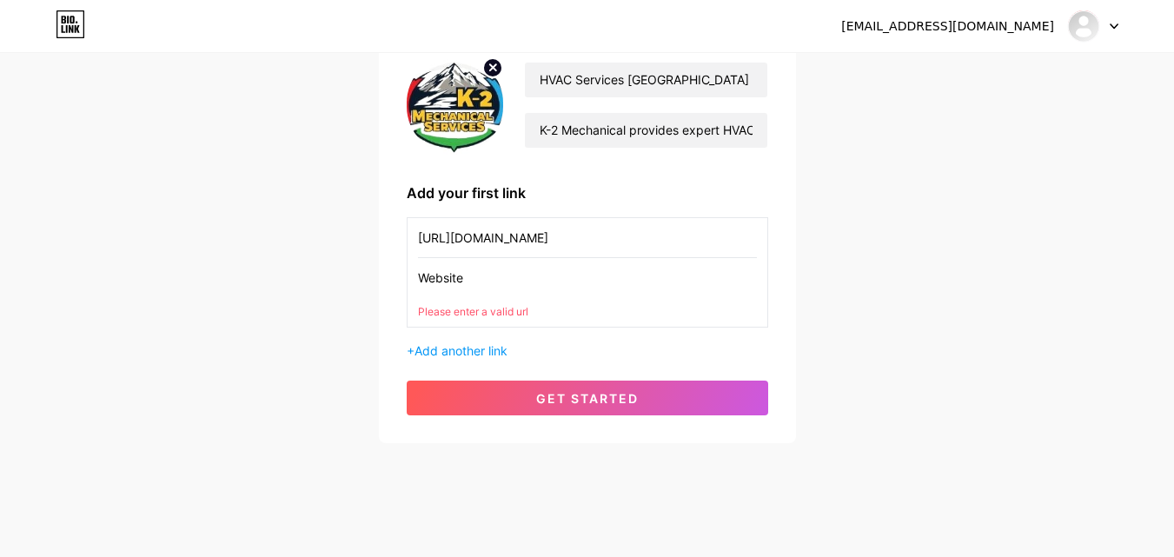
scroll to position [162, 0]
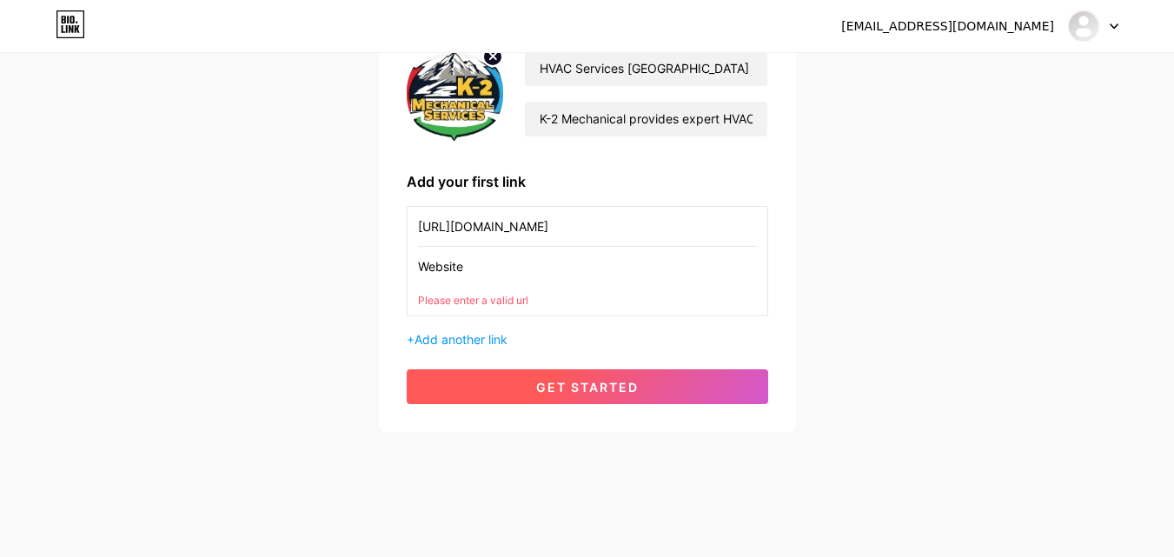
click at [644, 390] on button "get started" at bounding box center [587, 386] width 361 height 35
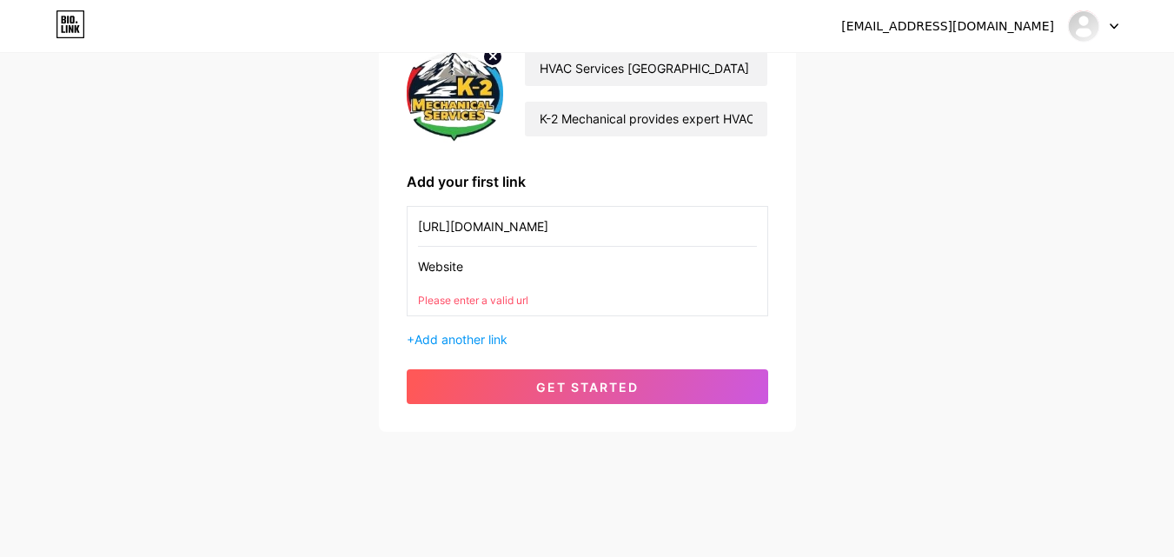
scroll to position [75, 0]
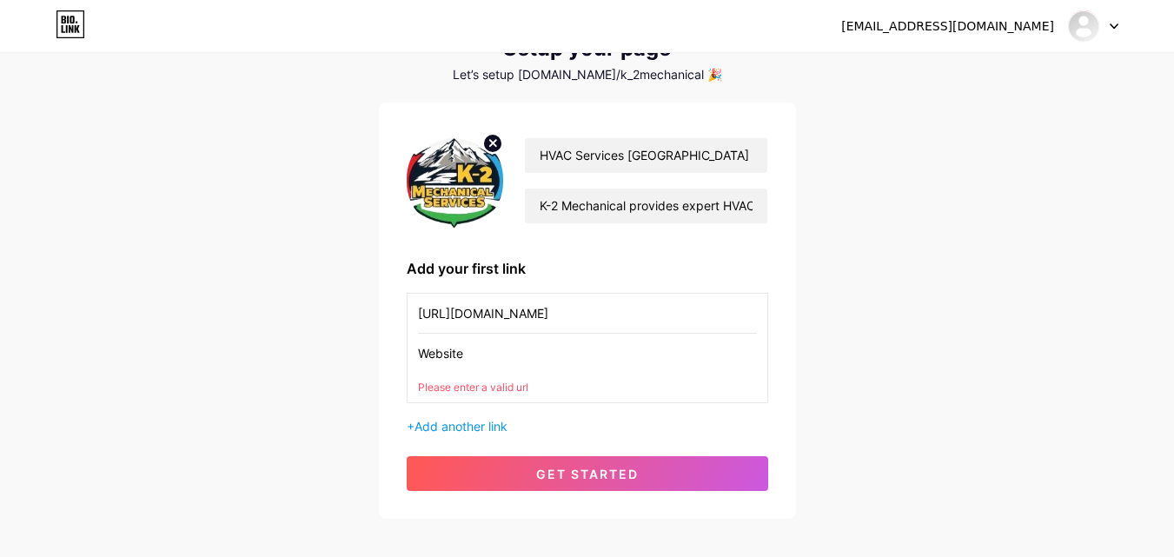
click at [625, 315] on input "[URL][DOMAIN_NAME]" at bounding box center [587, 313] width 339 height 39
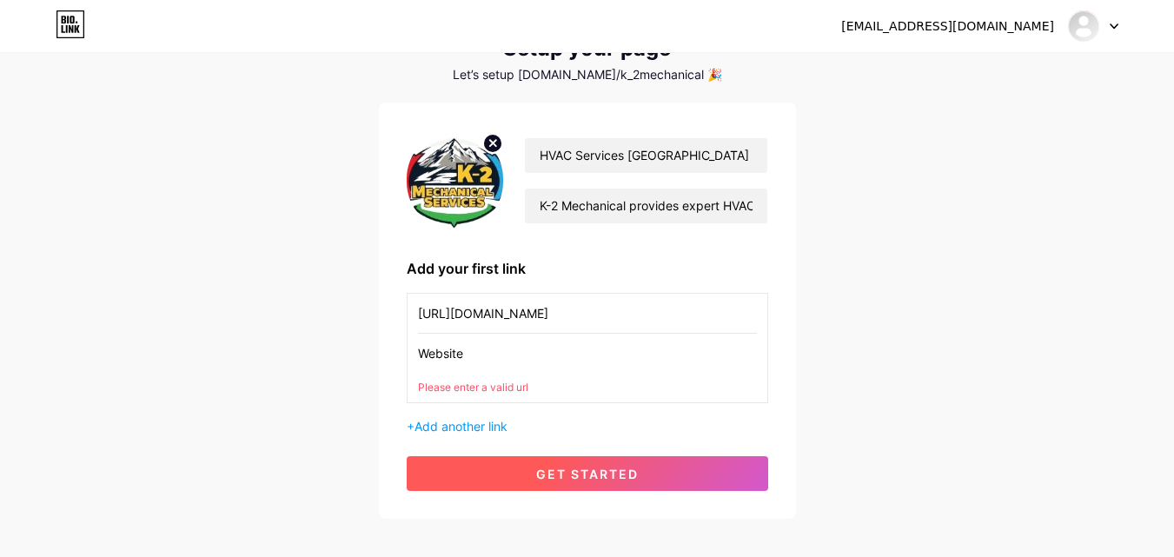
type input "[URL][DOMAIN_NAME]"
click at [627, 471] on span "get started" at bounding box center [587, 474] width 103 height 15
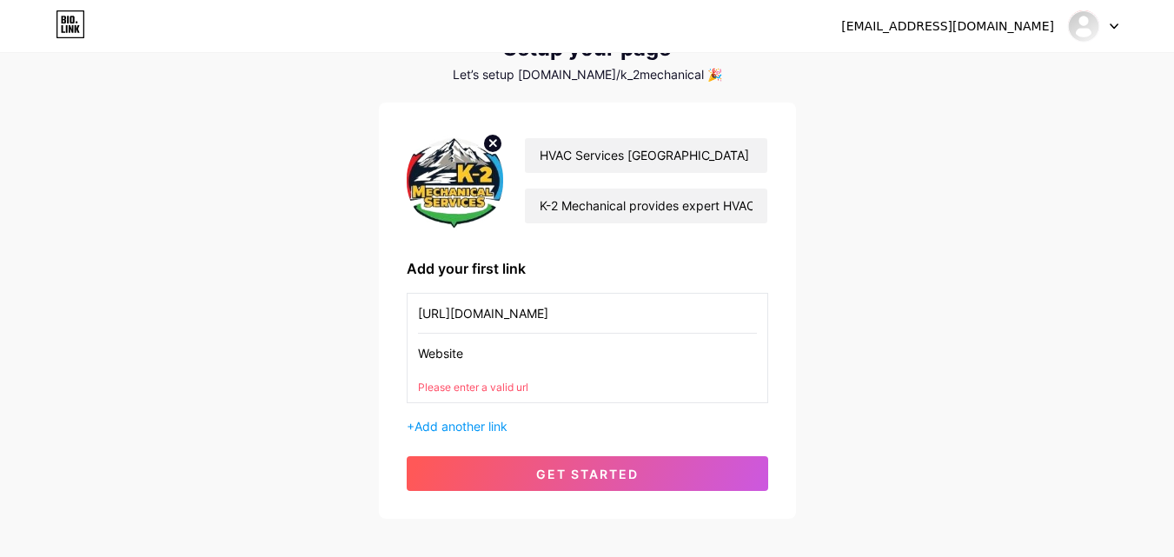
drag, startPoint x: 456, startPoint y: 337, endPoint x: 467, endPoint y: 341, distance: 12.1
click at [457, 338] on input "Website" at bounding box center [587, 353] width 339 height 39
click at [468, 342] on input "Website" at bounding box center [587, 353] width 339 height 39
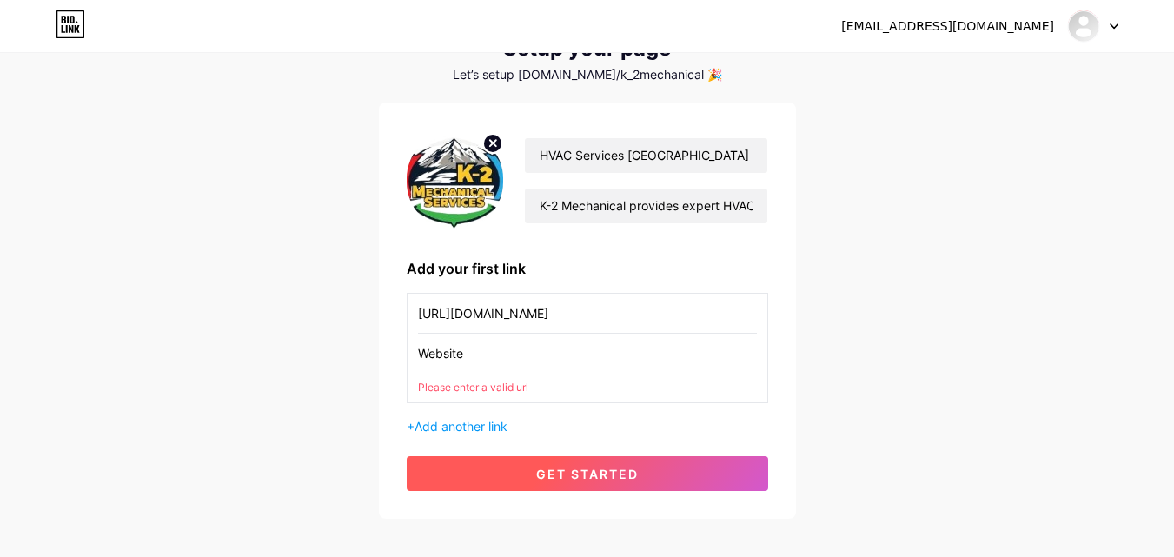
click at [595, 482] on button "get started" at bounding box center [587, 473] width 361 height 35
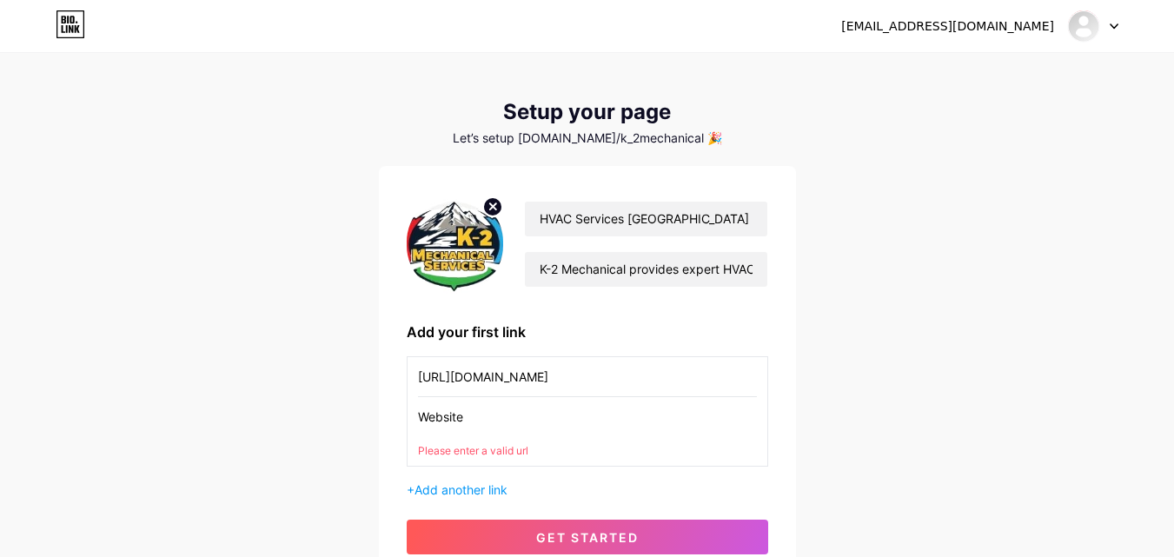
scroll to position [162, 0]
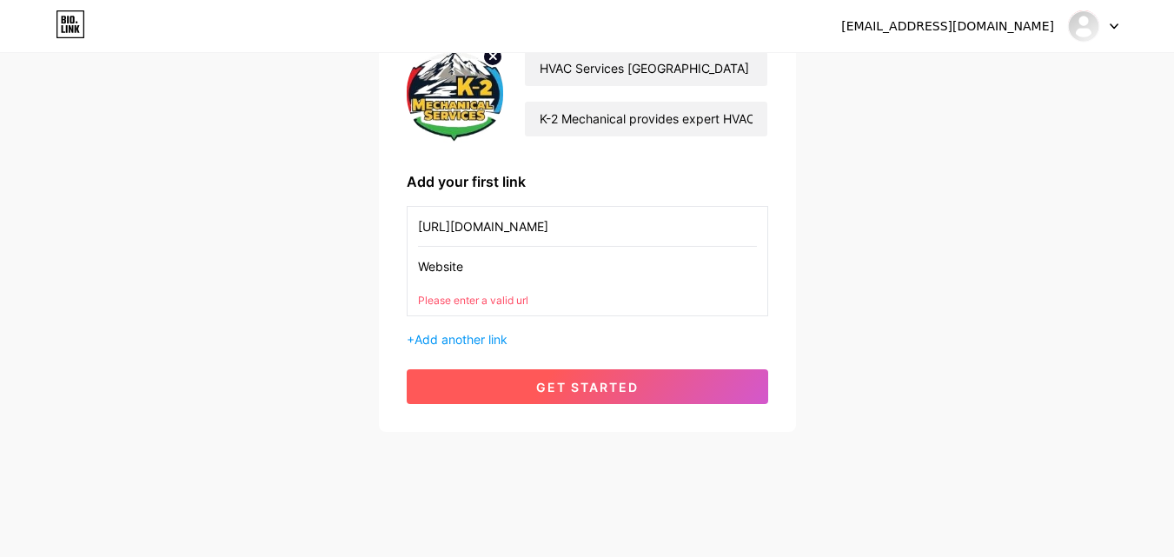
click at [541, 391] on span "get started" at bounding box center [587, 387] width 103 height 15
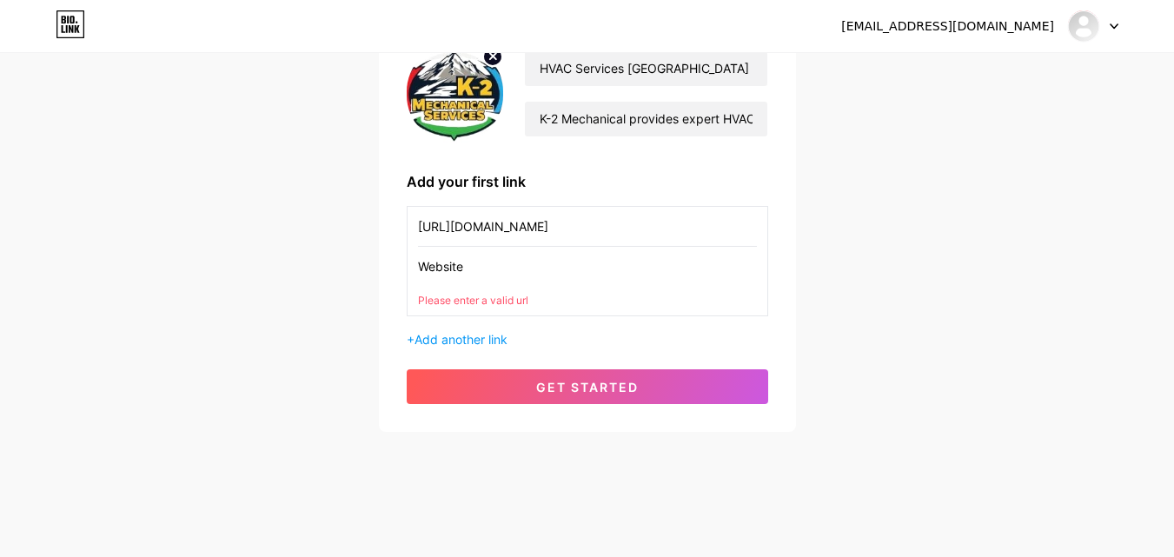
click at [520, 270] on input "Website" at bounding box center [587, 266] width 339 height 39
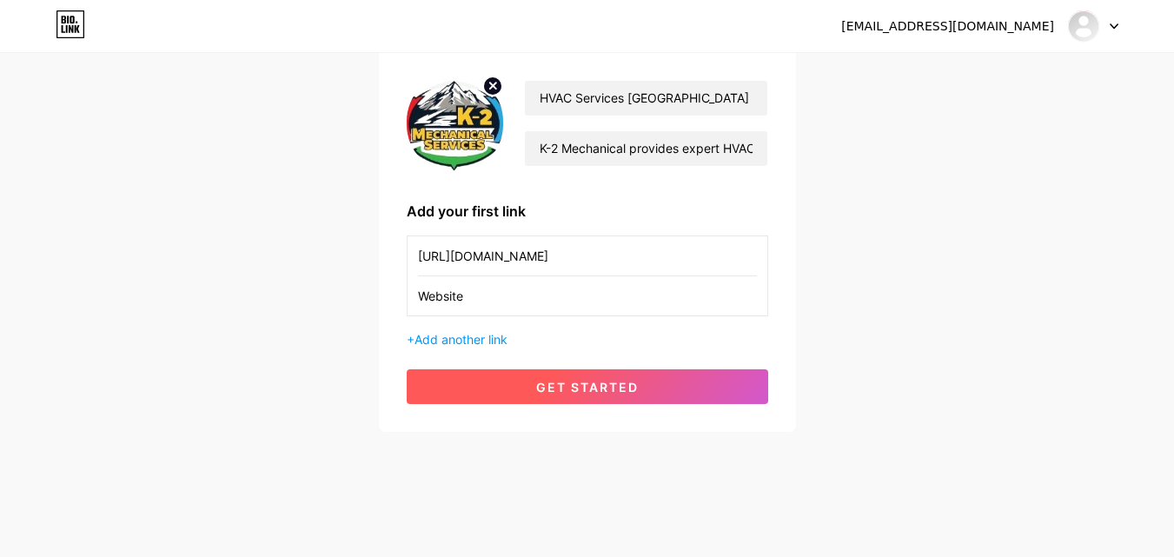
click at [481, 389] on button "get started" at bounding box center [587, 386] width 361 height 35
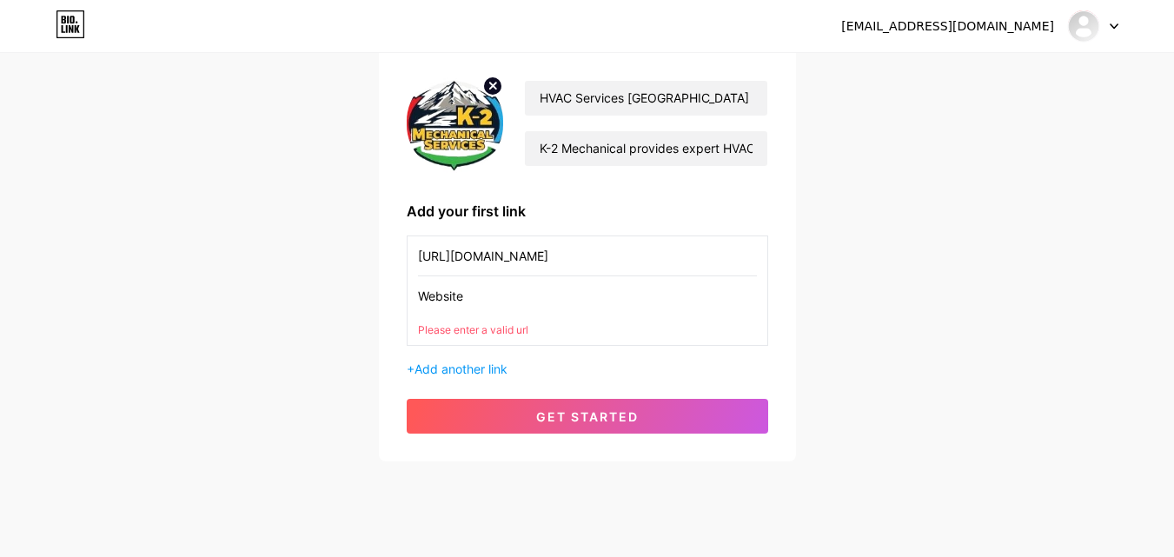
click at [495, 295] on input "Website" at bounding box center [587, 295] width 339 height 39
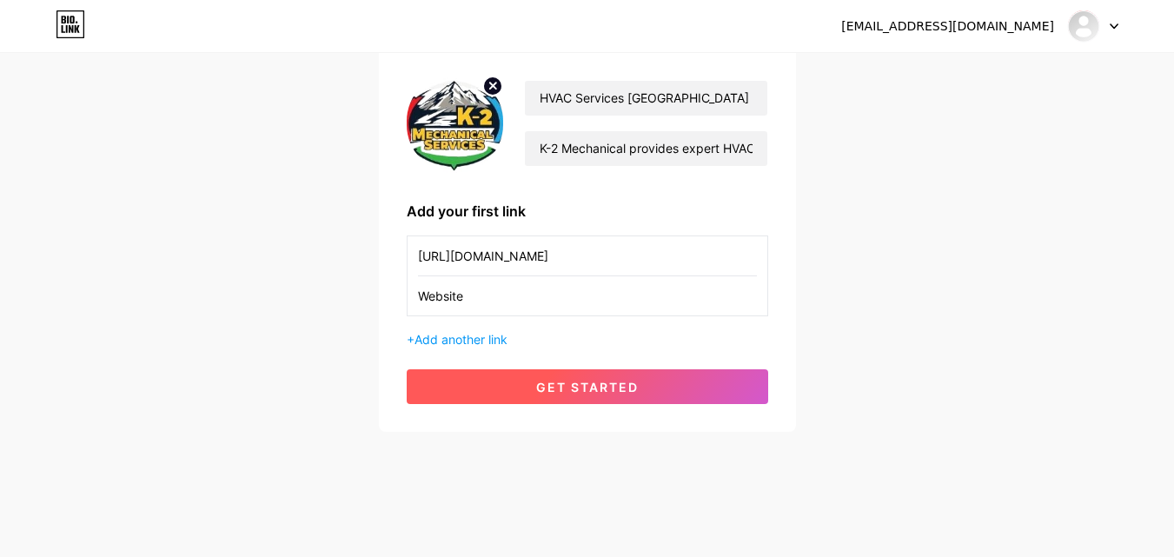
type input "Website"
click at [526, 387] on button "get started" at bounding box center [587, 386] width 361 height 35
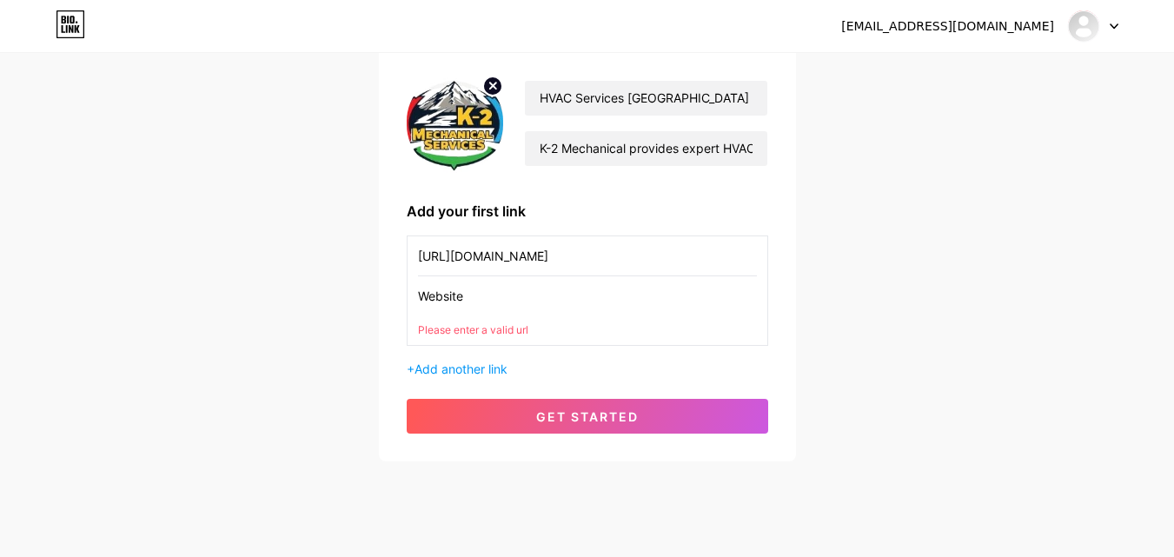
click at [594, 259] on input "[URL][DOMAIN_NAME]" at bounding box center [587, 255] width 339 height 39
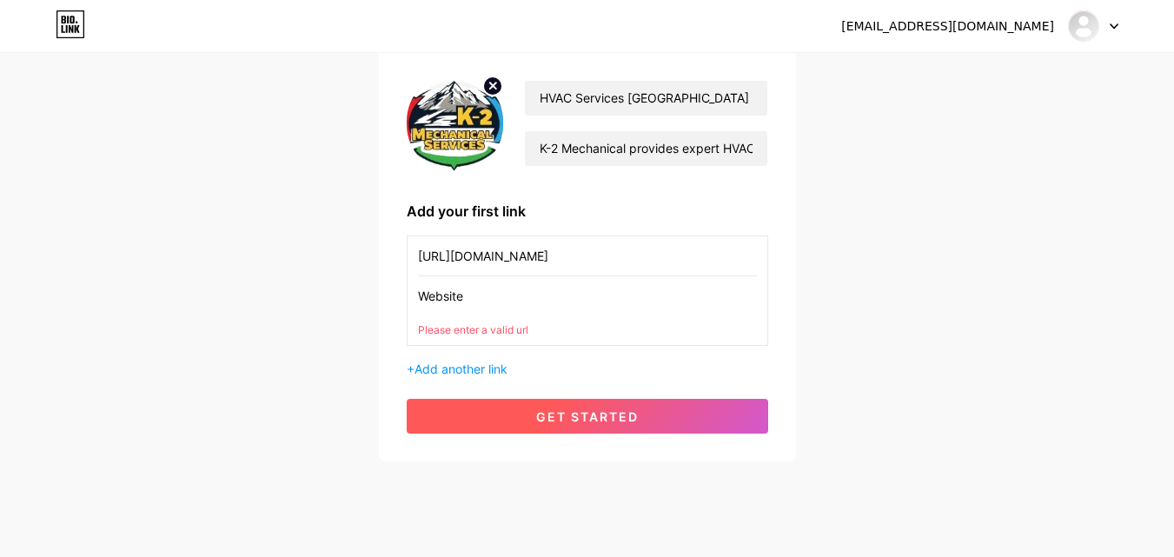
type input "[URL][DOMAIN_NAME]"
click at [563, 432] on button "get started" at bounding box center [587, 416] width 361 height 35
click at [559, 419] on span "get started" at bounding box center [587, 416] width 103 height 15
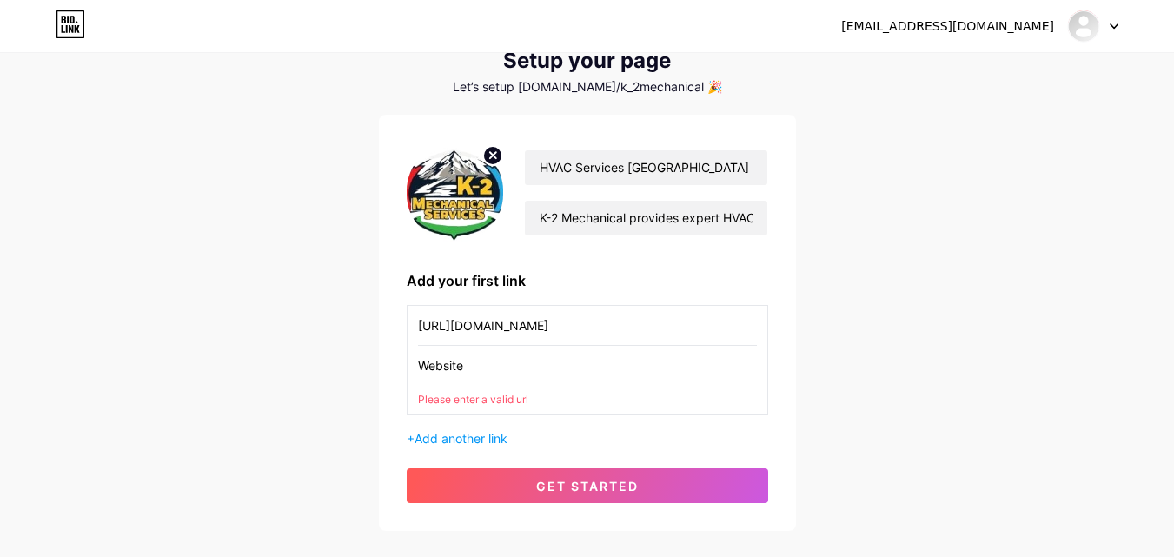
scroll to position [0, 0]
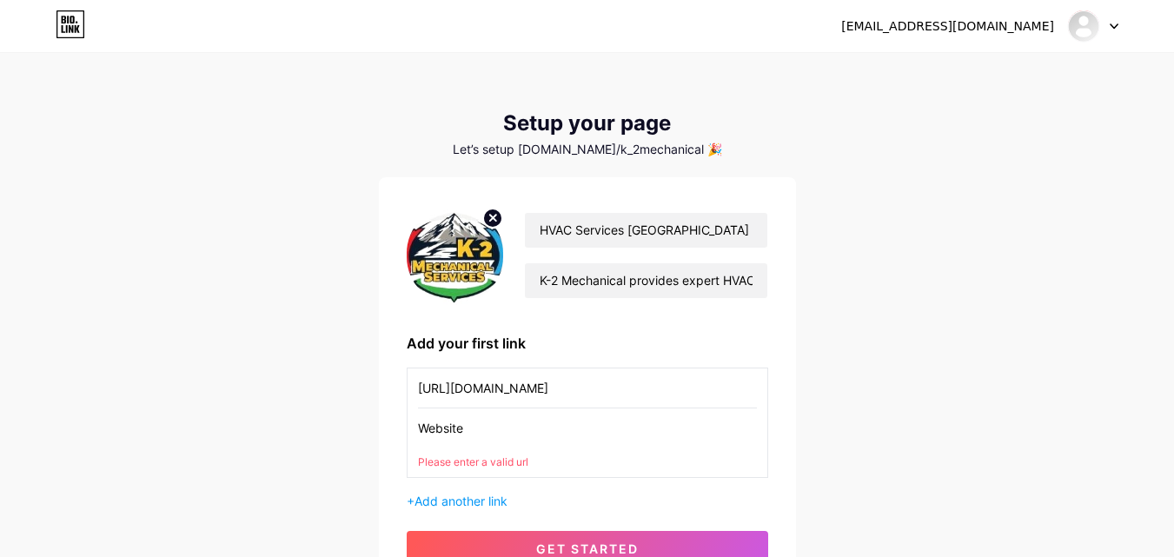
click at [647, 149] on div "Let’s setup [DOMAIN_NAME]/k_2mechanical 🎉" at bounding box center [587, 149] width 417 height 14
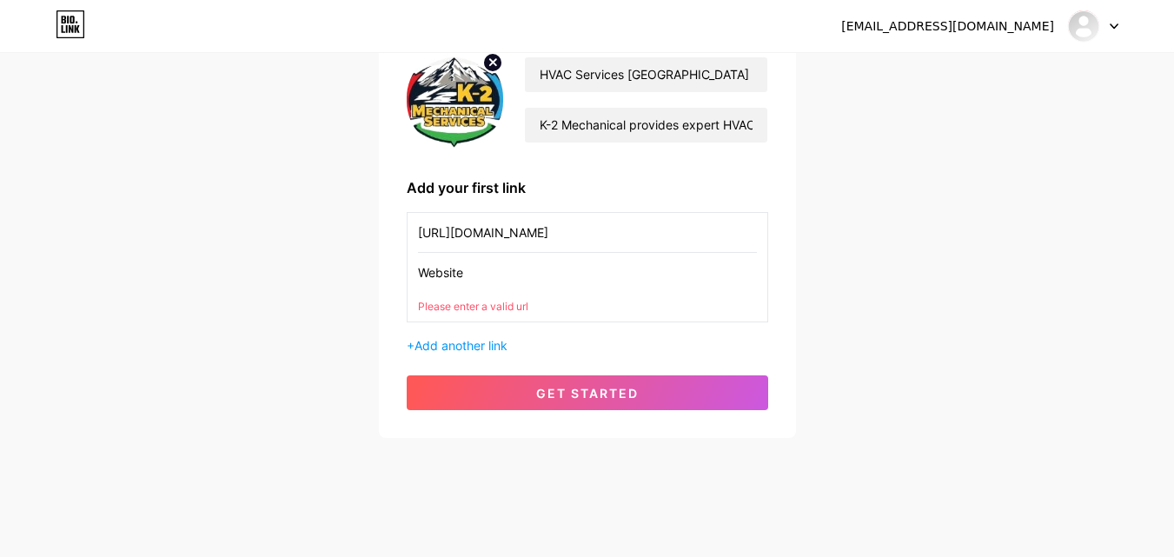
scroll to position [162, 0]
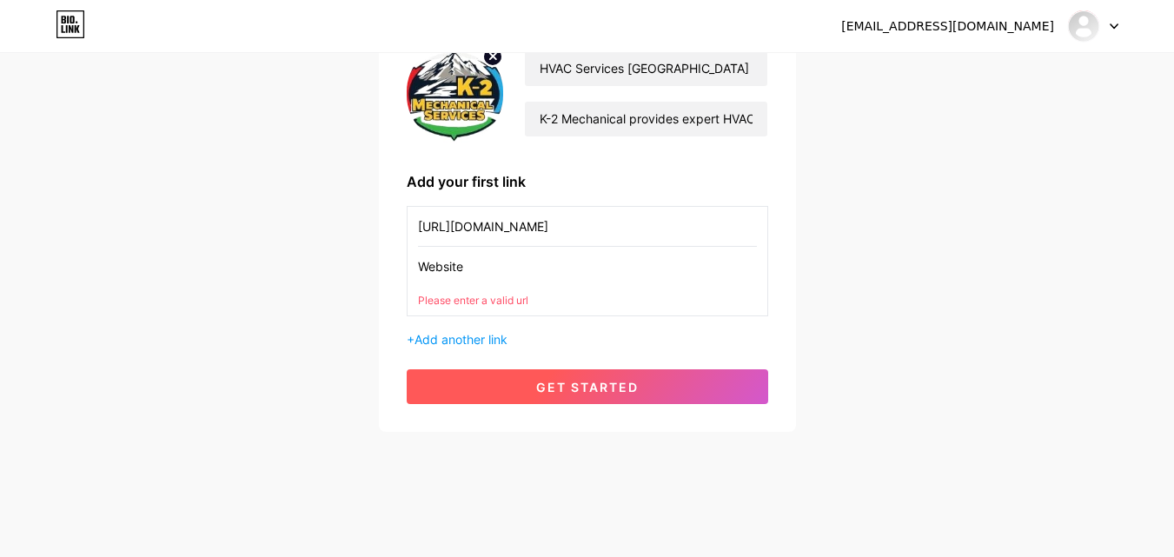
click at [511, 384] on button "get started" at bounding box center [587, 386] width 361 height 35
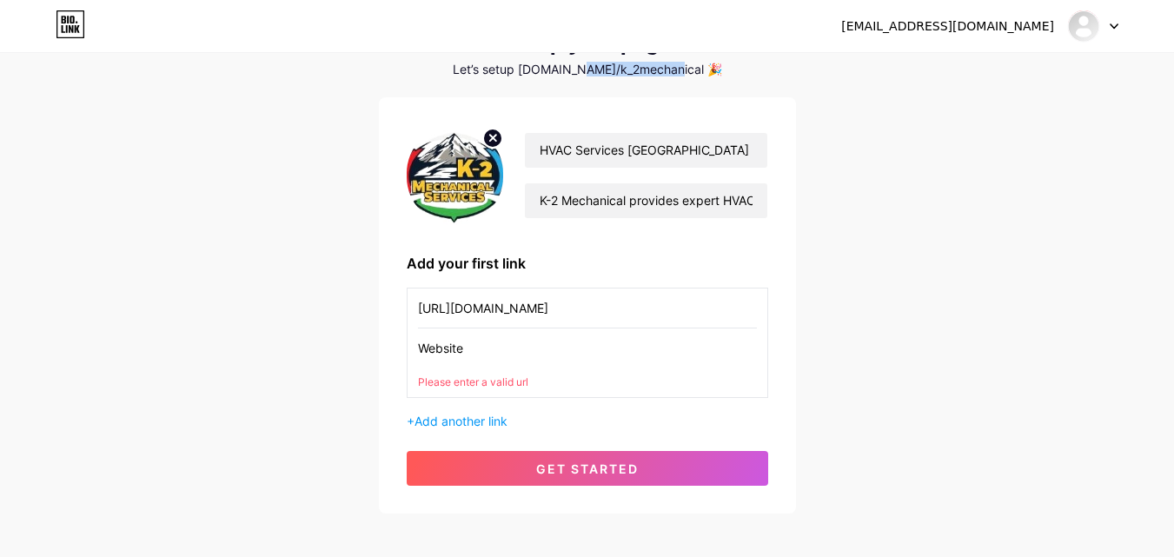
scroll to position [0, 0]
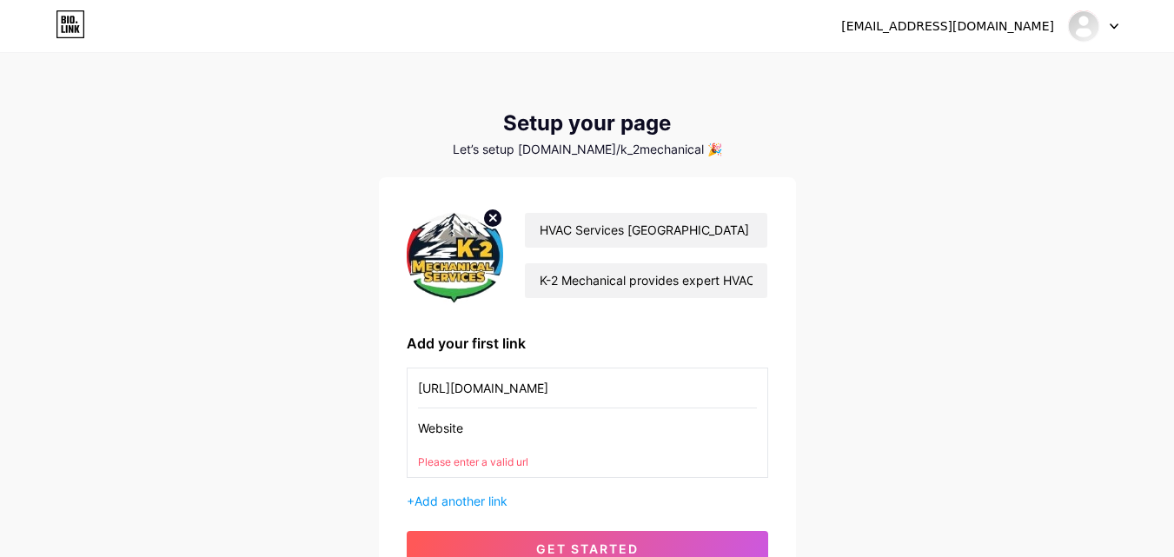
click at [447, 438] on input "Website" at bounding box center [587, 427] width 339 height 39
click at [446, 438] on input "Website" at bounding box center [587, 427] width 339 height 39
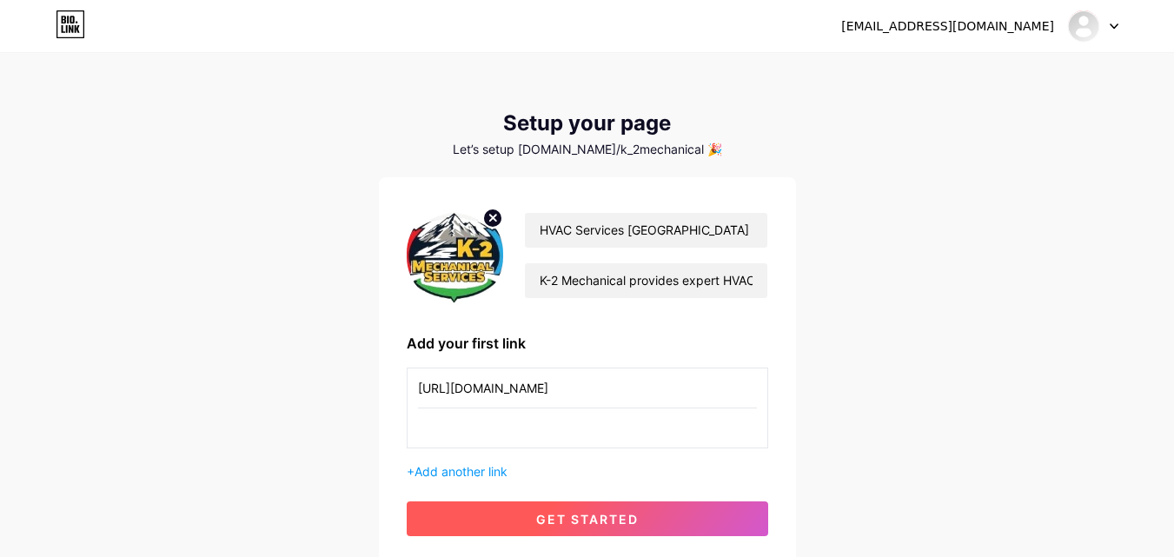
click at [526, 513] on button "get started" at bounding box center [587, 518] width 361 height 35
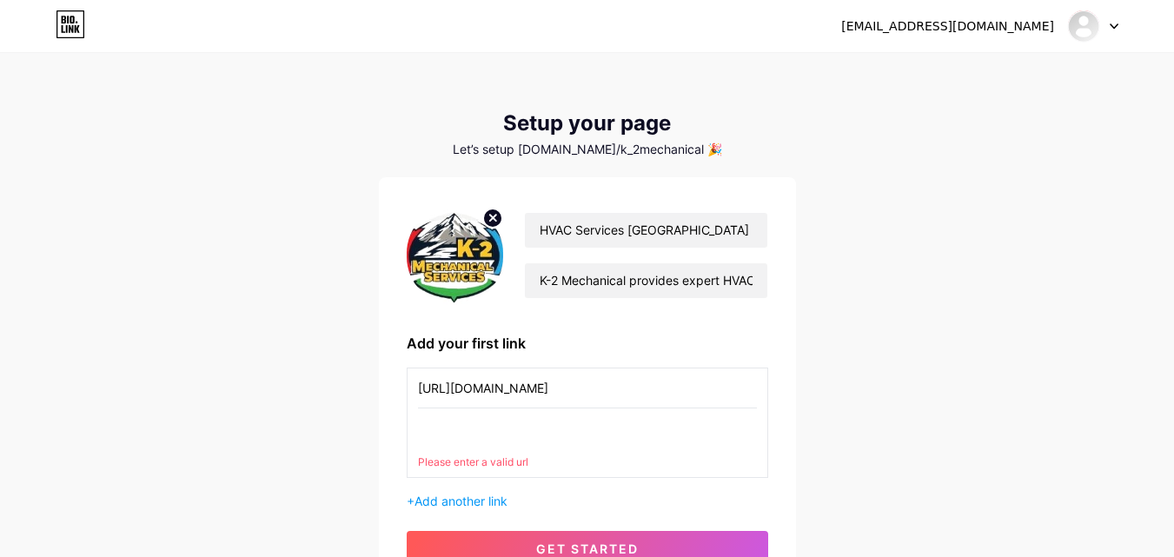
click at [516, 437] on input "text" at bounding box center [587, 427] width 339 height 39
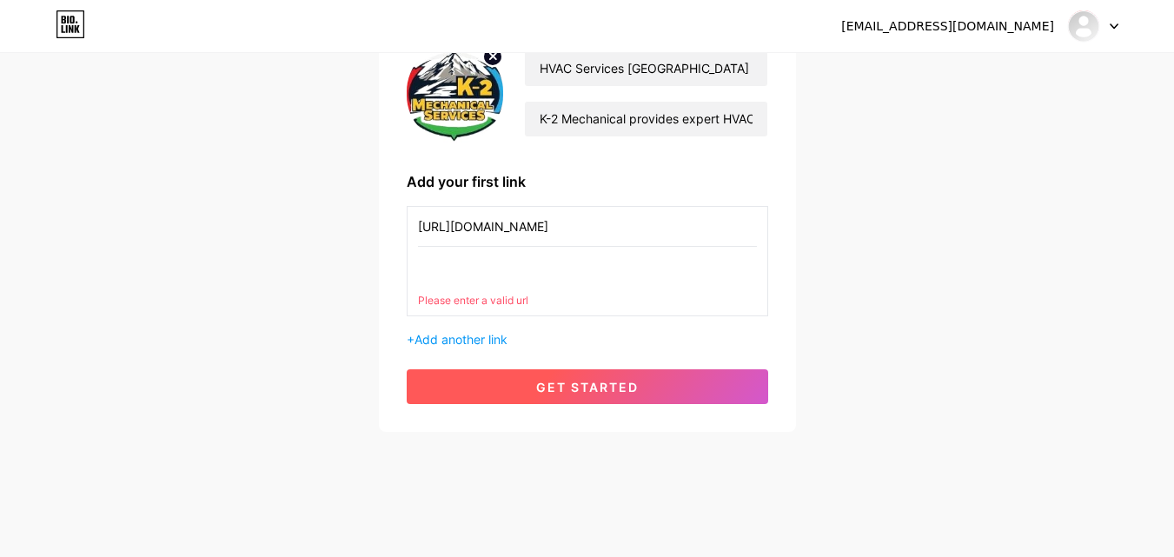
click at [538, 380] on span "get started" at bounding box center [587, 387] width 103 height 15
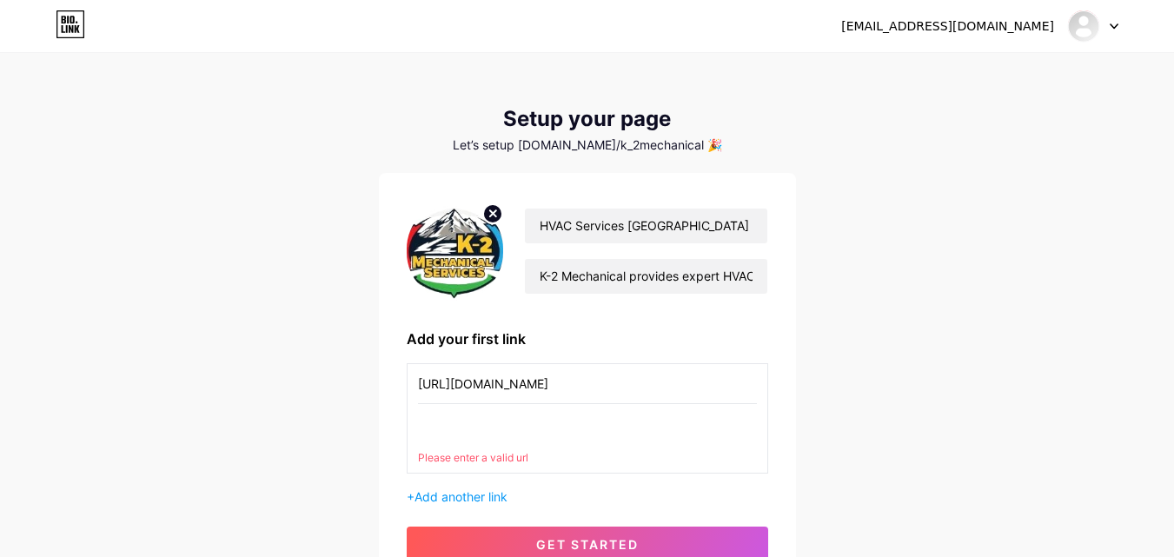
scroll to position [0, 0]
